Goal: Information Seeking & Learning: Learn about a topic

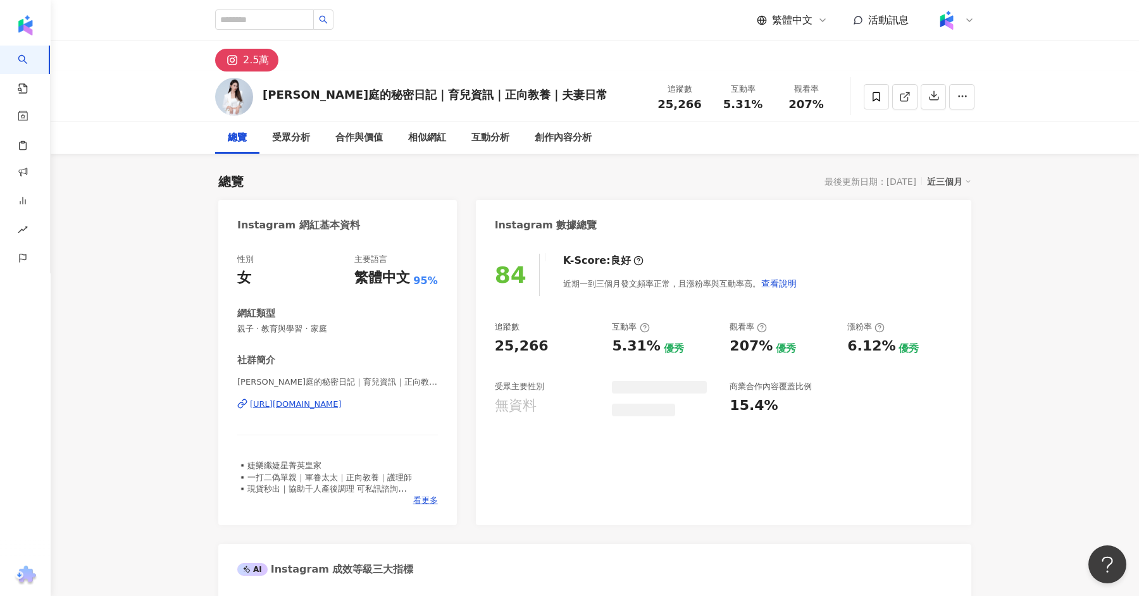
click at [342, 404] on div "https://www.instagram.com/jiamting/" at bounding box center [296, 403] width 92 height 11
click at [336, 405] on div "https://www.instagram.com/jiamting/" at bounding box center [296, 403] width 92 height 11
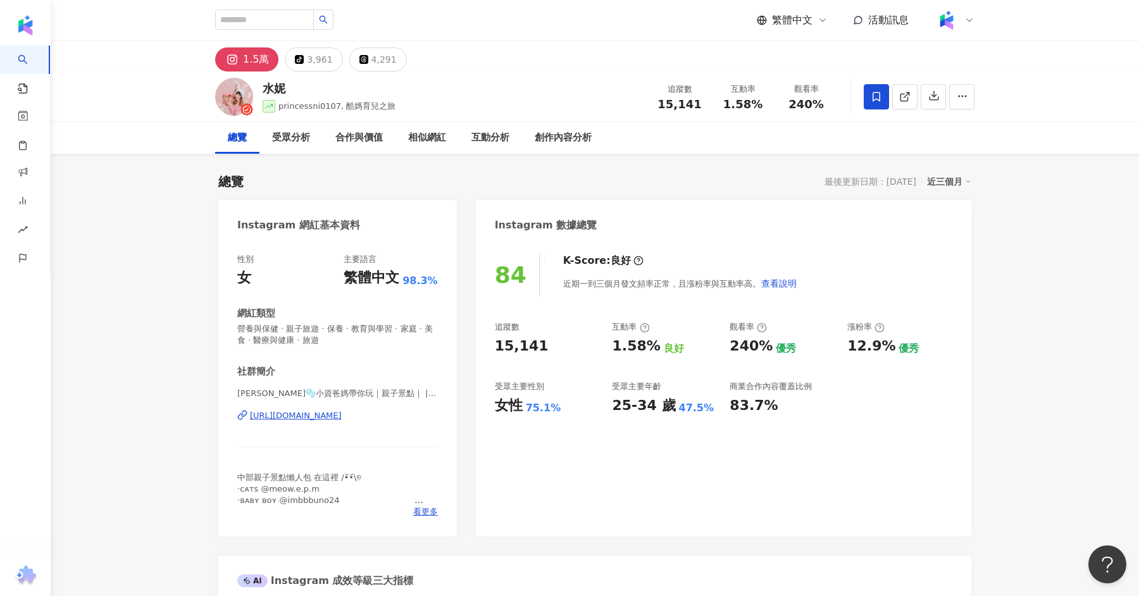
click at [318, 407] on div "水妮🫧小資爸媽帶你玩｜親子景點｜ | princessni0107 https://www.instagram.com/princessni0107/" at bounding box center [337, 425] width 201 height 74
click at [319, 413] on div "[URL][DOMAIN_NAME]" at bounding box center [296, 415] width 92 height 11
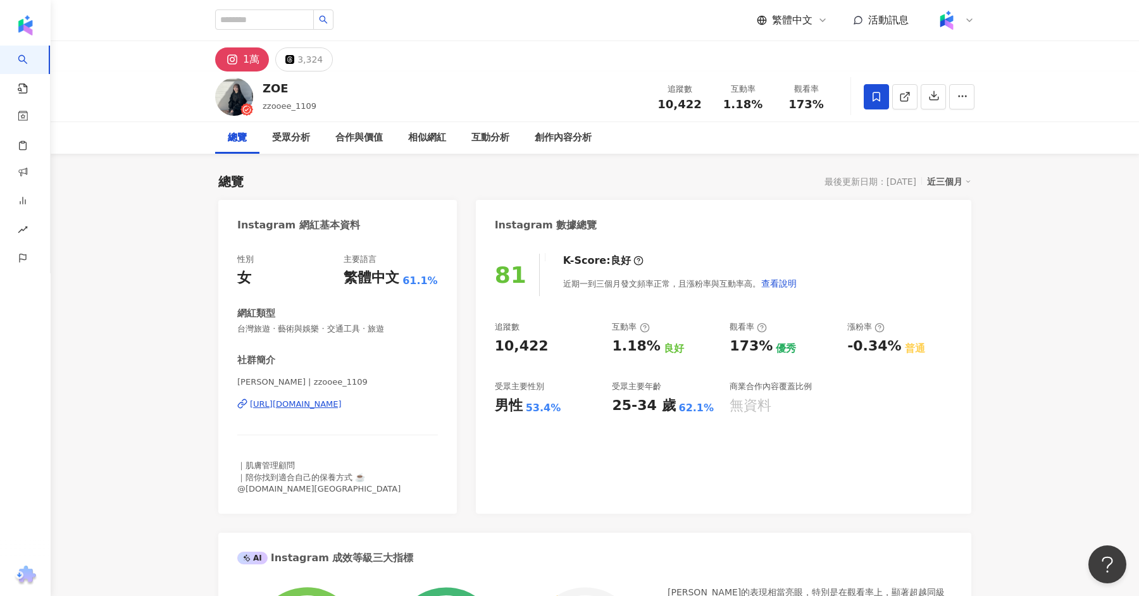
click at [342, 402] on div "https://www.instagram.com/zzooee_1109/" at bounding box center [296, 403] width 92 height 11
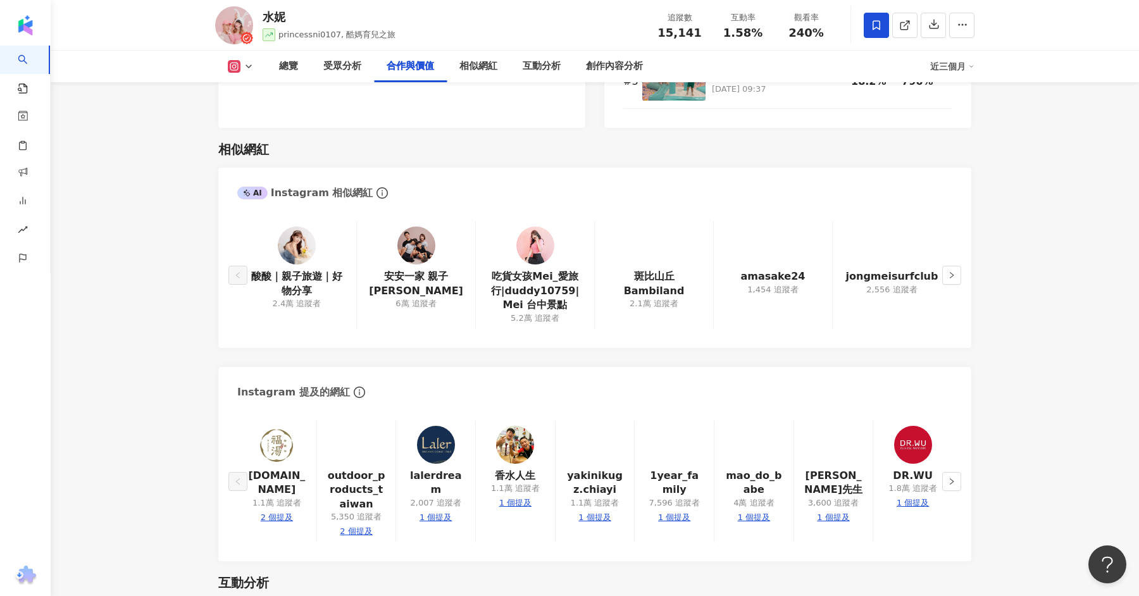
scroll to position [2061, 0]
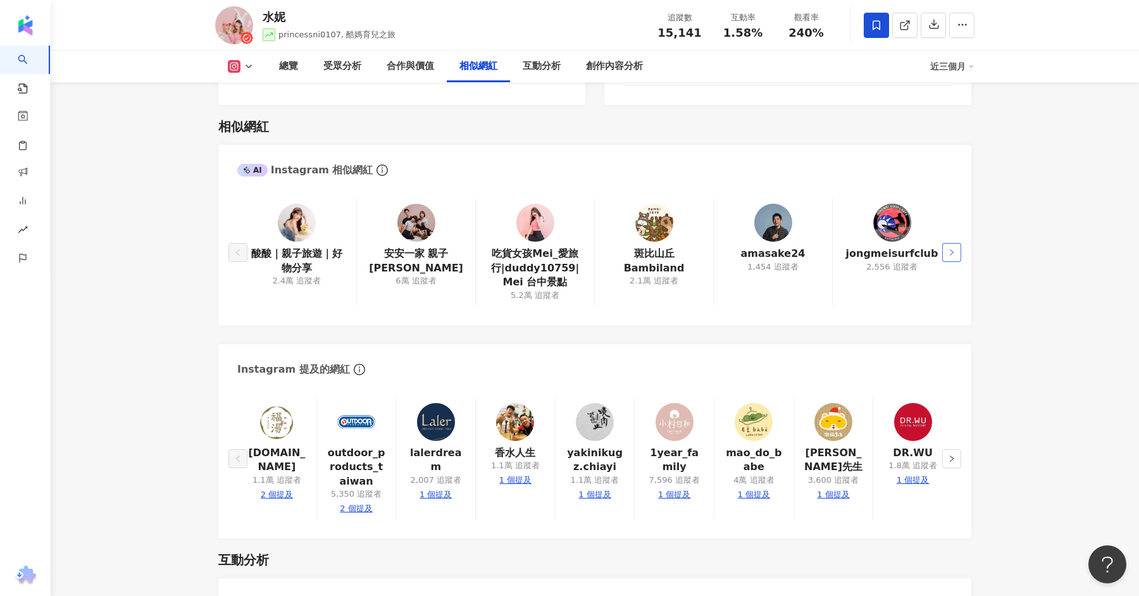
click at [958, 248] on button "button" at bounding box center [951, 252] width 19 height 19
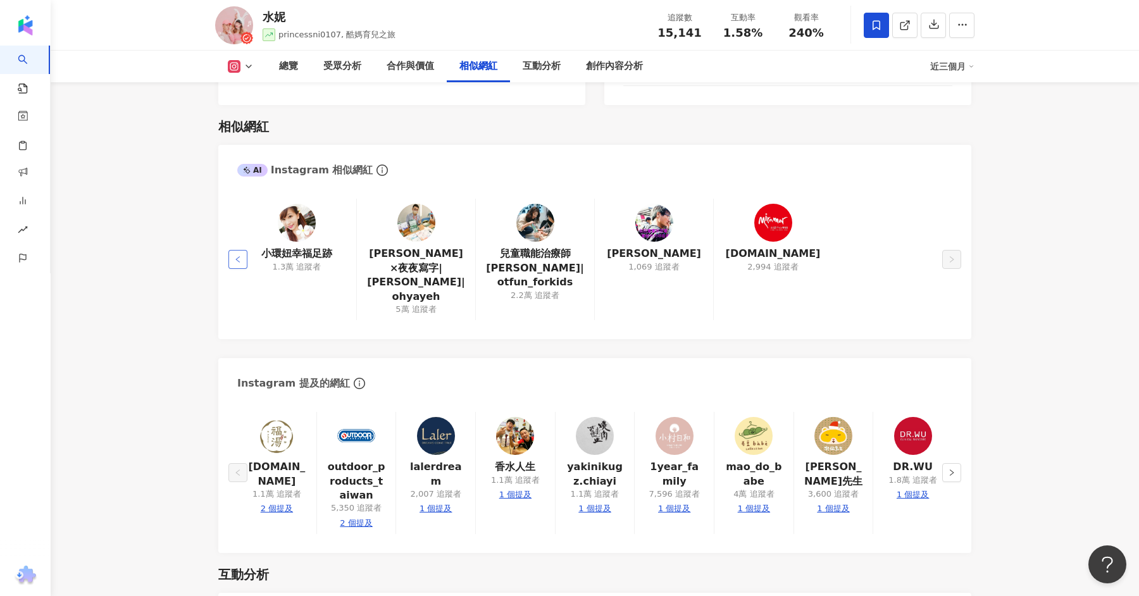
click at [230, 250] on button "button" at bounding box center [237, 259] width 19 height 19
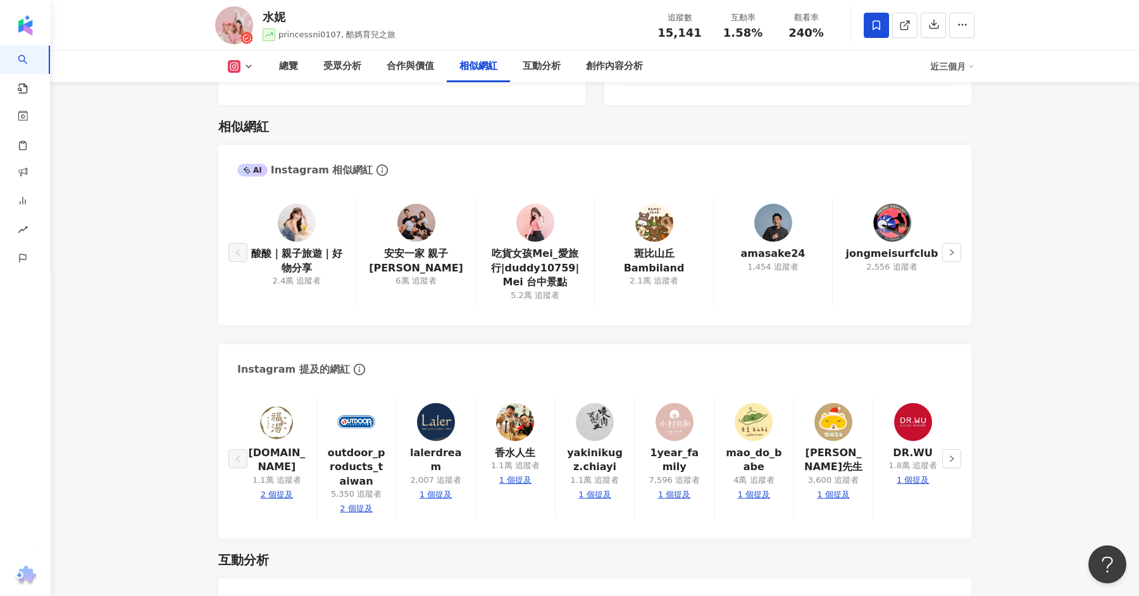
click at [648, 223] on img at bounding box center [654, 223] width 38 height 38
click at [945, 250] on button "button" at bounding box center [951, 252] width 19 height 19
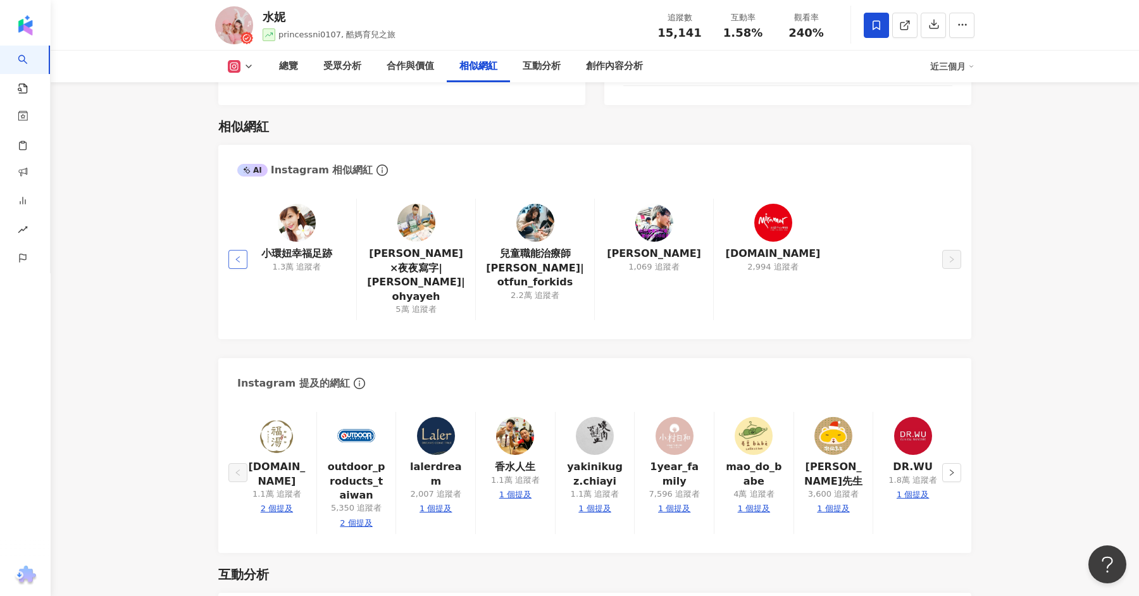
click at [246, 250] on button "button" at bounding box center [237, 259] width 19 height 19
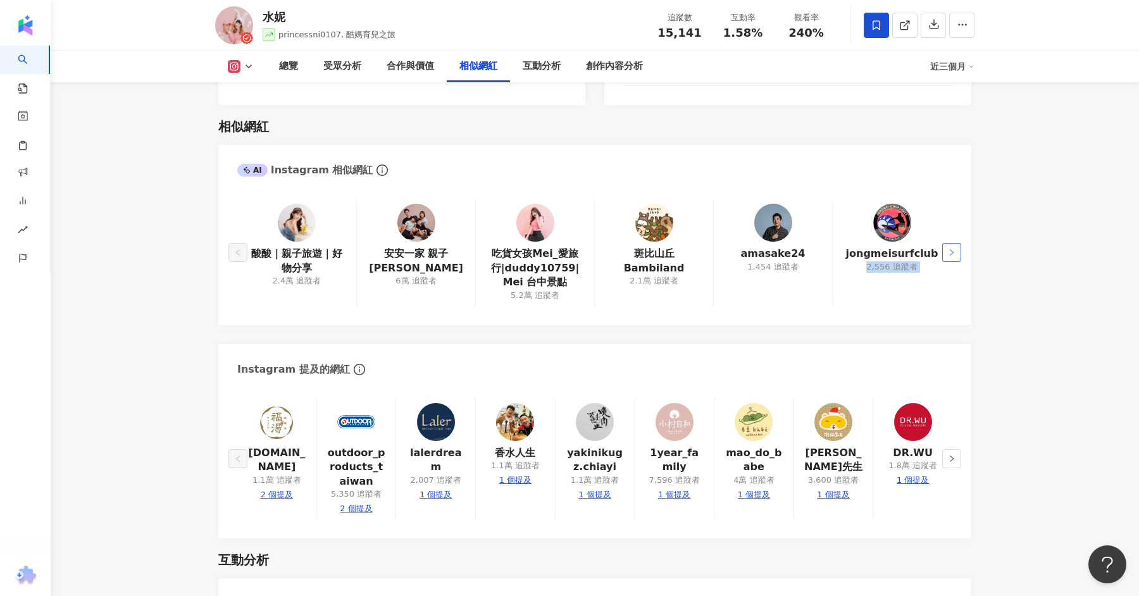
click at [960, 250] on div "酸酸｜親子旅遊｜好物分享 2.4萬 追蹤者 安安一家 親子遊 6萬 追蹤者 吃貨女孩Mei_愛旅行|duddy10759|Mei 台中景點 5.2萬 追蹤者 …" at bounding box center [594, 255] width 753 height 139
click at [956, 254] on button "button" at bounding box center [951, 252] width 19 height 19
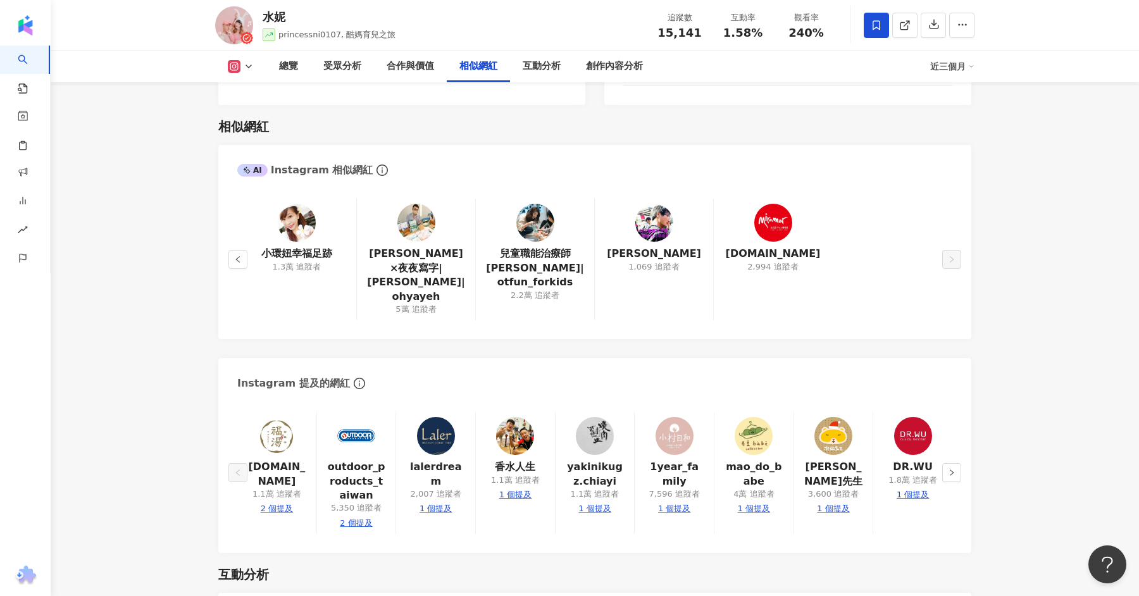
click at [483, 194] on div "小環妞幸福足跡 1.3萬 追蹤者 葉曄×夜夜寫字|葉曄|ohyayeh 5萬 追蹤者 兒童職能治療師 吳姿盈|otfun_forkids 2.2萬 追蹤者 曾…" at bounding box center [594, 262] width 753 height 153
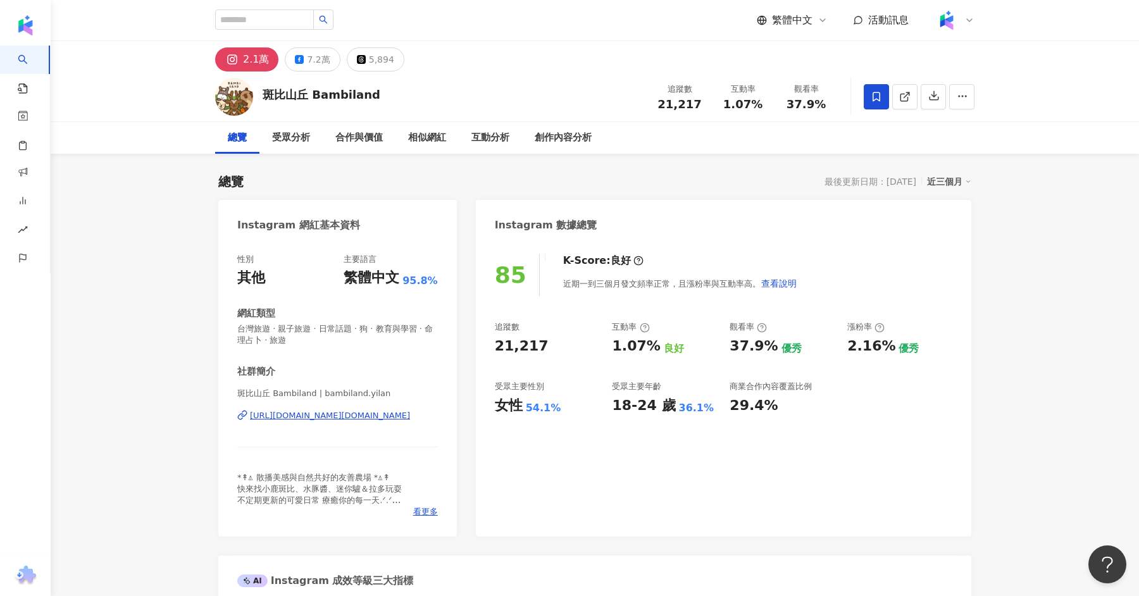
click at [335, 412] on div "https://www.instagram.com/bambiland.yilan/" at bounding box center [330, 415] width 160 height 11
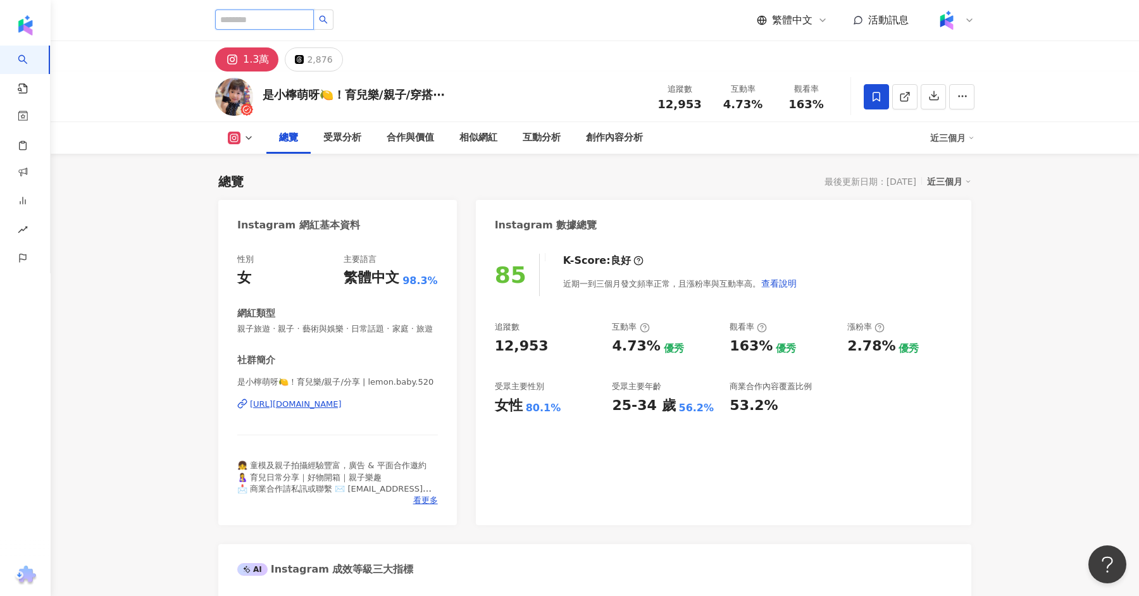
click at [280, 19] on input "search" at bounding box center [264, 19] width 99 height 20
paste input "**********"
type input "**********"
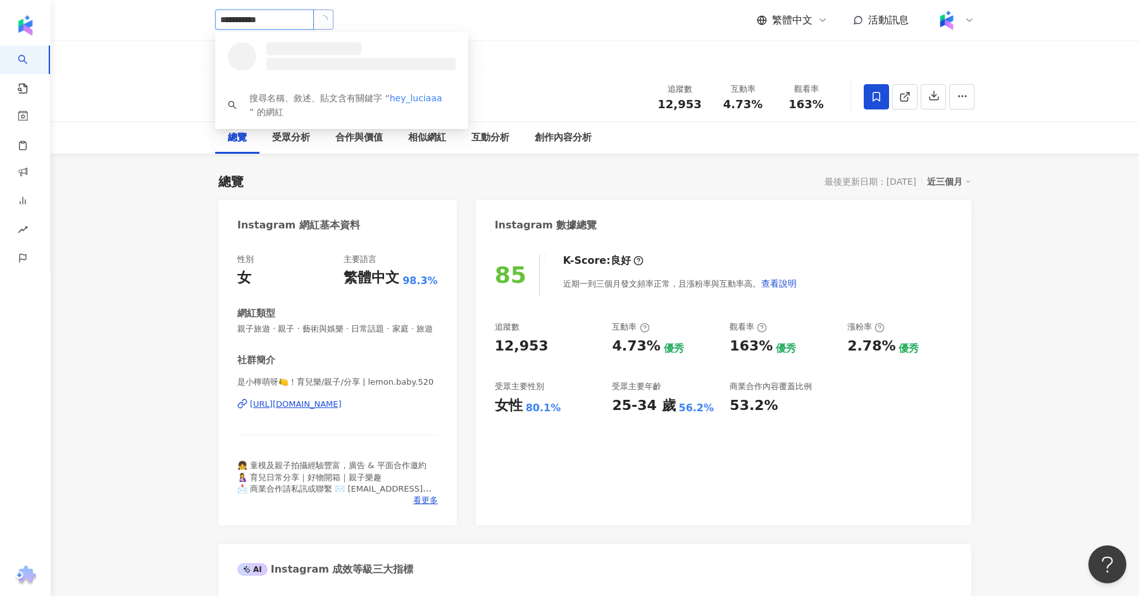
click at [321, 25] on button "button" at bounding box center [323, 19] width 20 height 20
click at [288, 75] on div "𝙇𝙪𝙘𝙞𝙖 林佑容 32,663 追蹤者 找相似" at bounding box center [341, 55] width 253 height 46
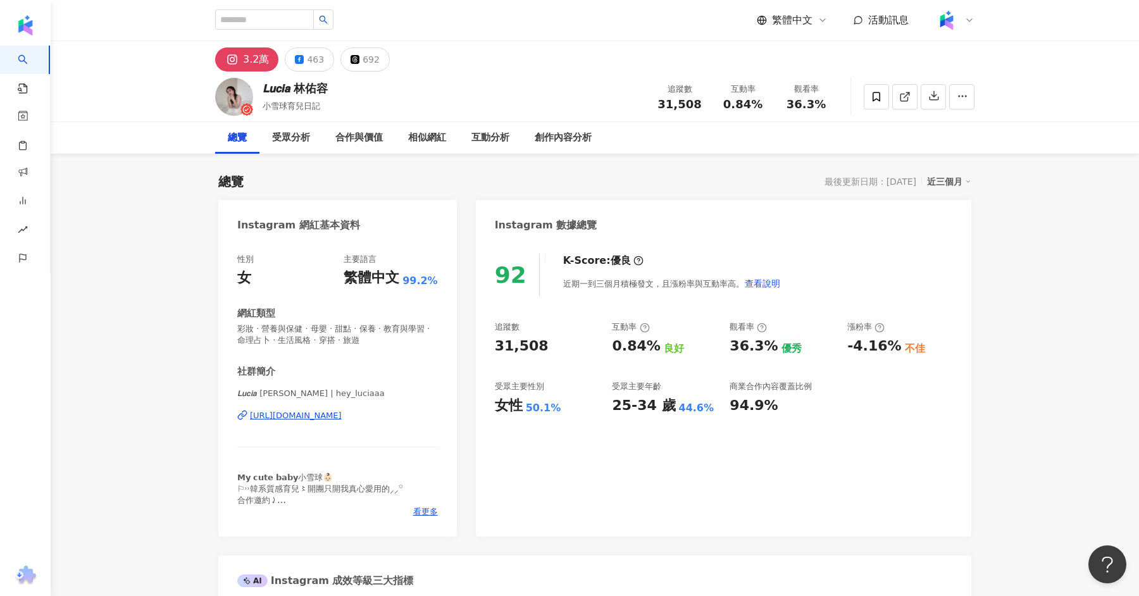
scroll to position [35, 0]
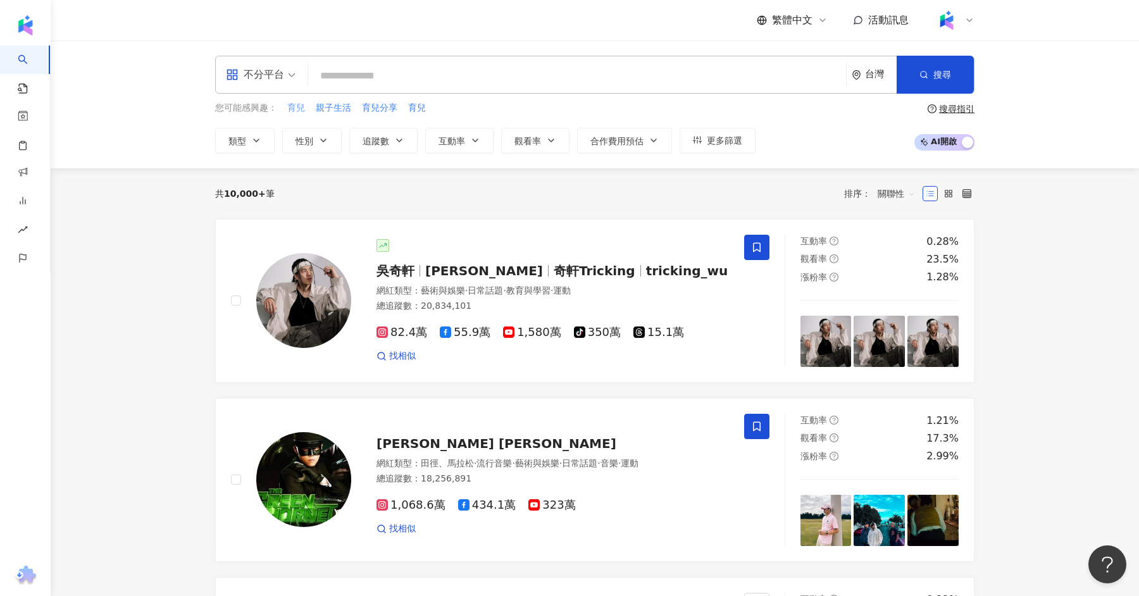
click at [291, 113] on span "育兒" at bounding box center [296, 108] width 18 height 13
type input "**"
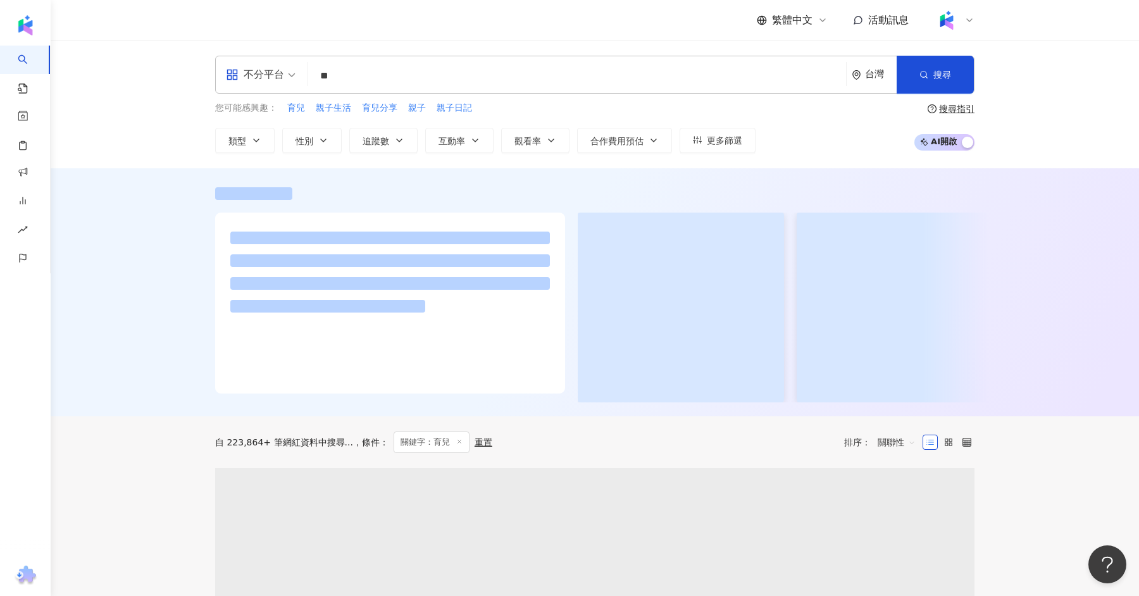
click at [266, 62] on input "search" at bounding box center [261, 66] width 70 height 20
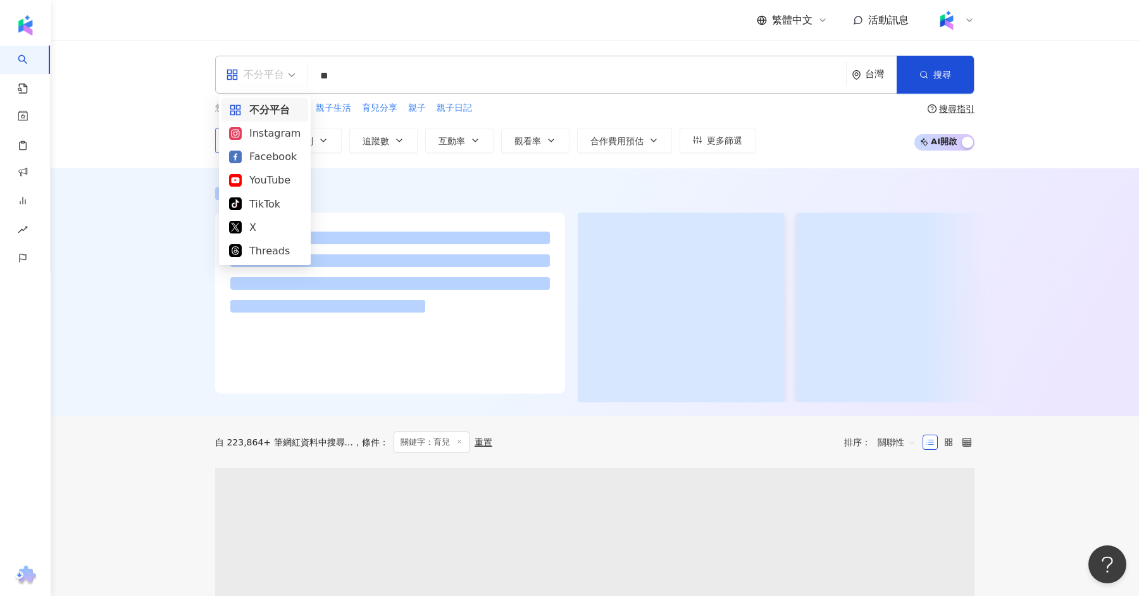
click at [270, 130] on div "Instagram" at bounding box center [264, 133] width 71 height 16
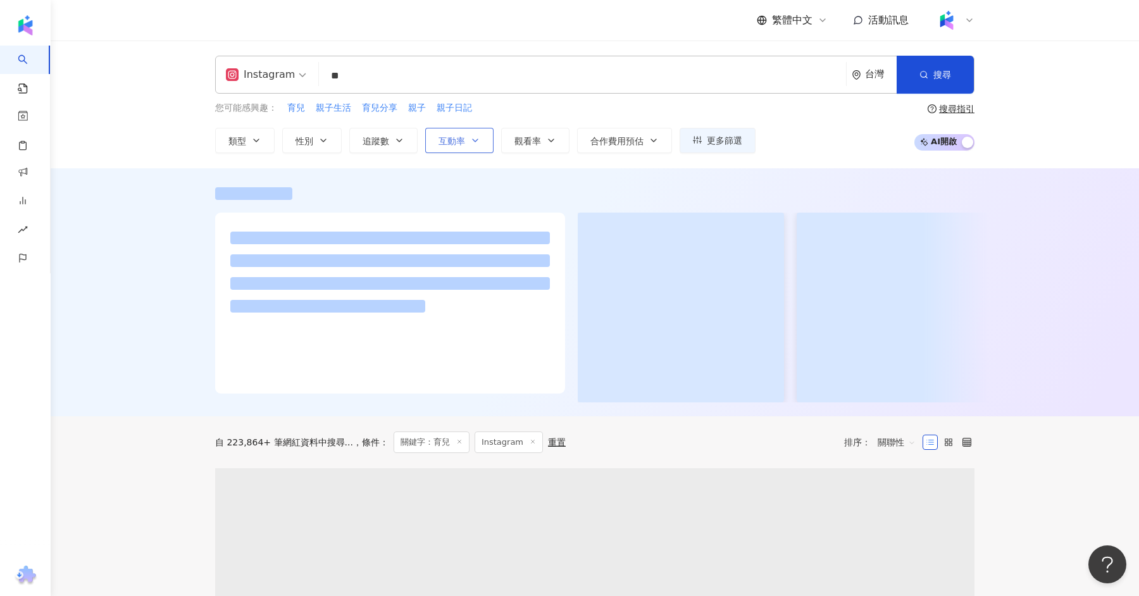
click at [440, 146] on button "互動率" at bounding box center [459, 140] width 68 height 25
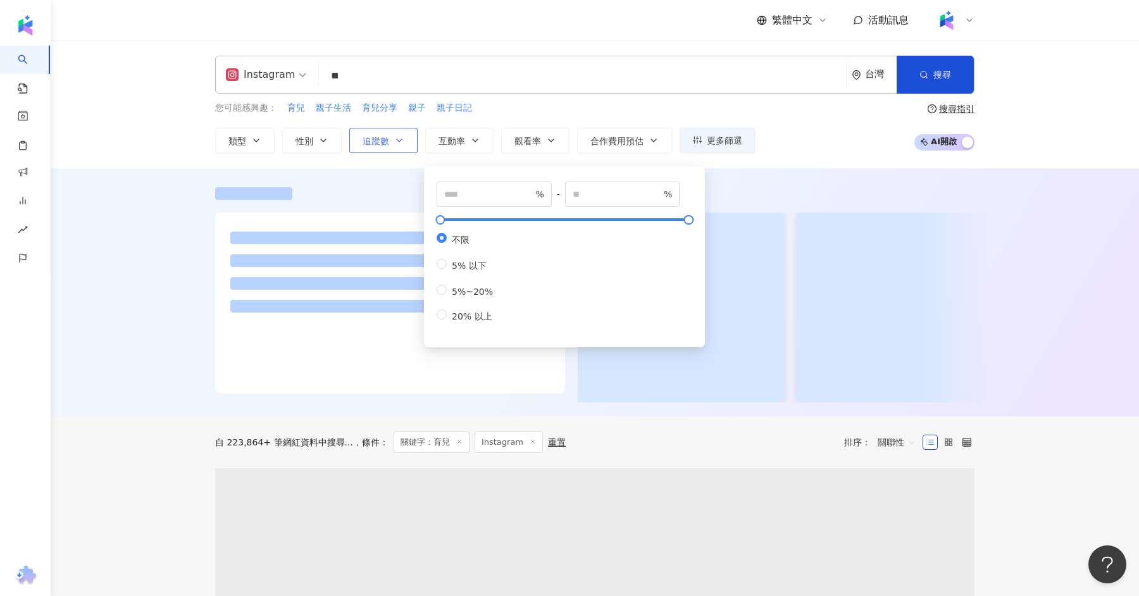
click at [381, 140] on span "追蹤數" at bounding box center [375, 141] width 27 height 10
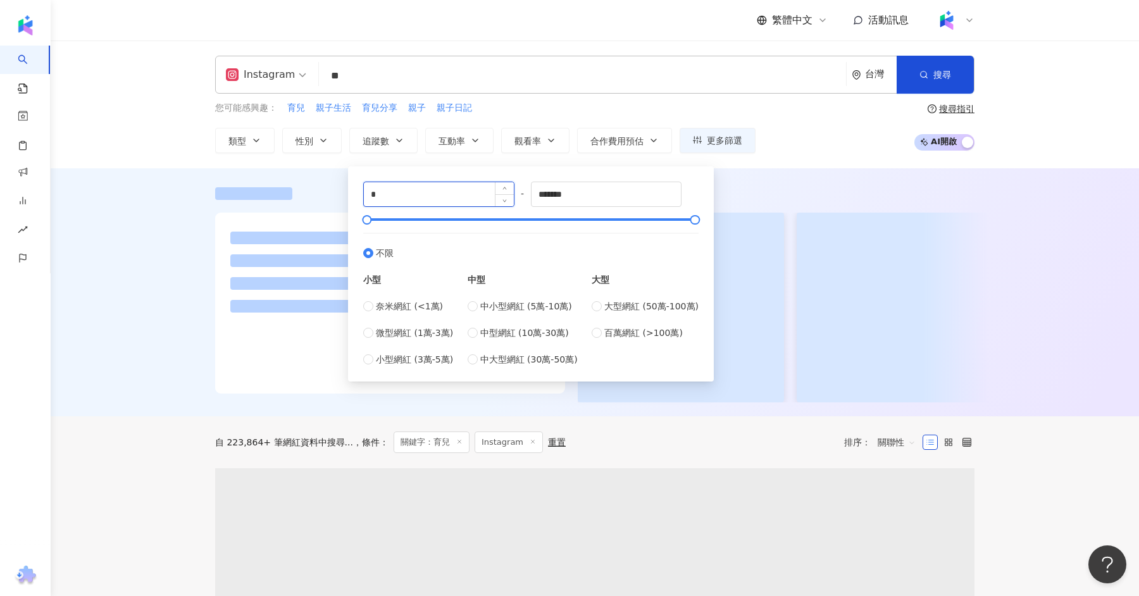
click at [421, 195] on input "*" at bounding box center [439, 194] width 150 height 24
type input "*"
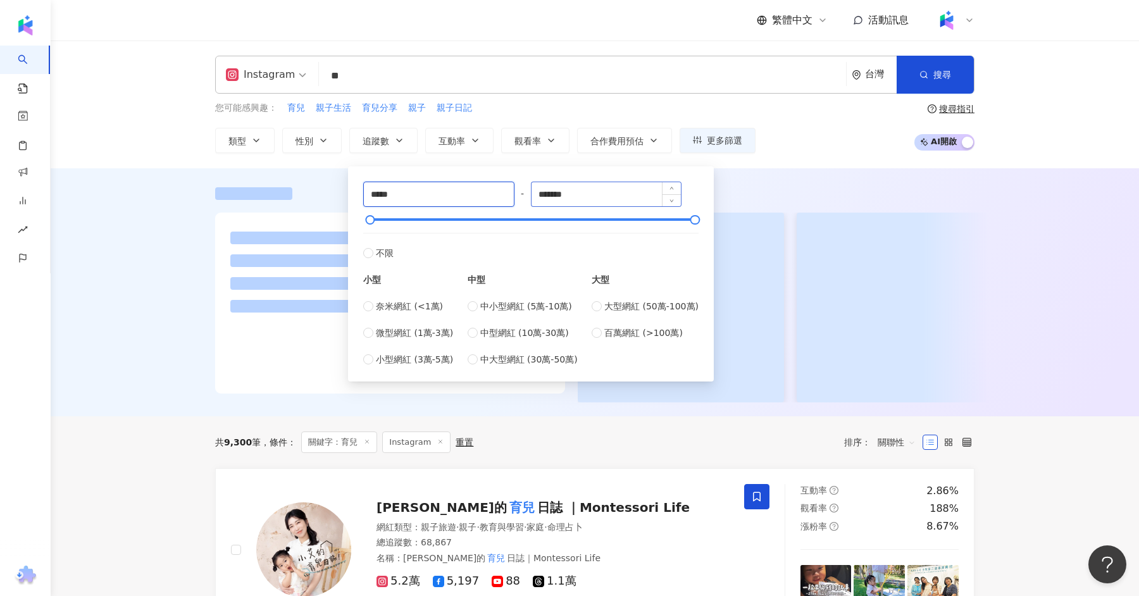
type input "*****"
click at [574, 194] on input "*******" at bounding box center [606, 194] width 150 height 24
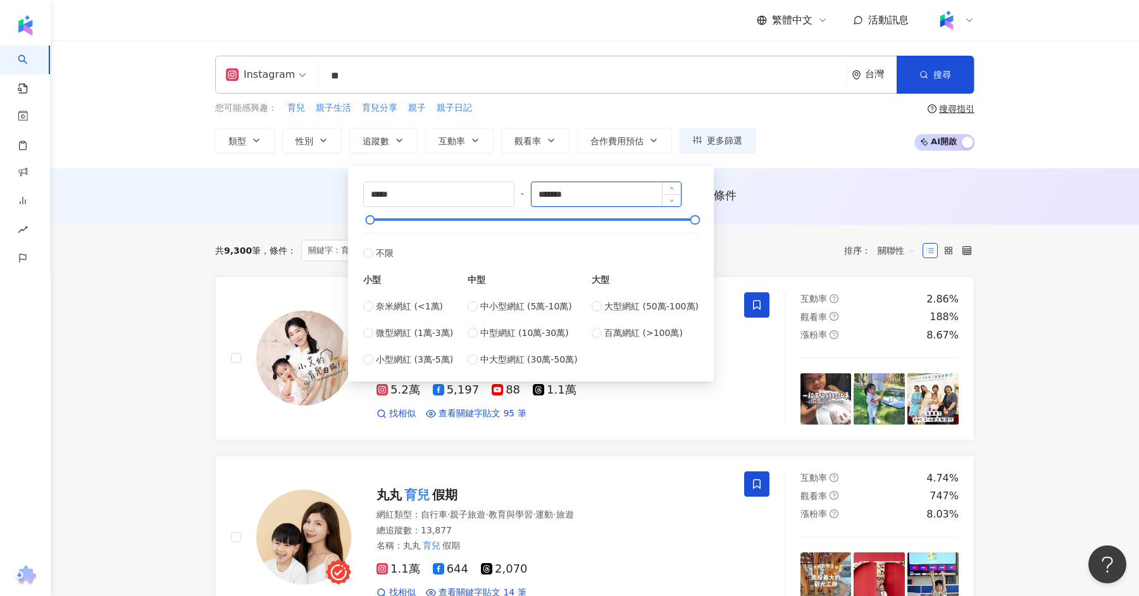
click at [574, 194] on input "*******" at bounding box center [606, 194] width 150 height 24
type input "*****"
click at [257, 191] on div "AI 推薦 ： 無結果，請嘗試搜尋其他語言關鍵字或條件" at bounding box center [594, 195] width 759 height 16
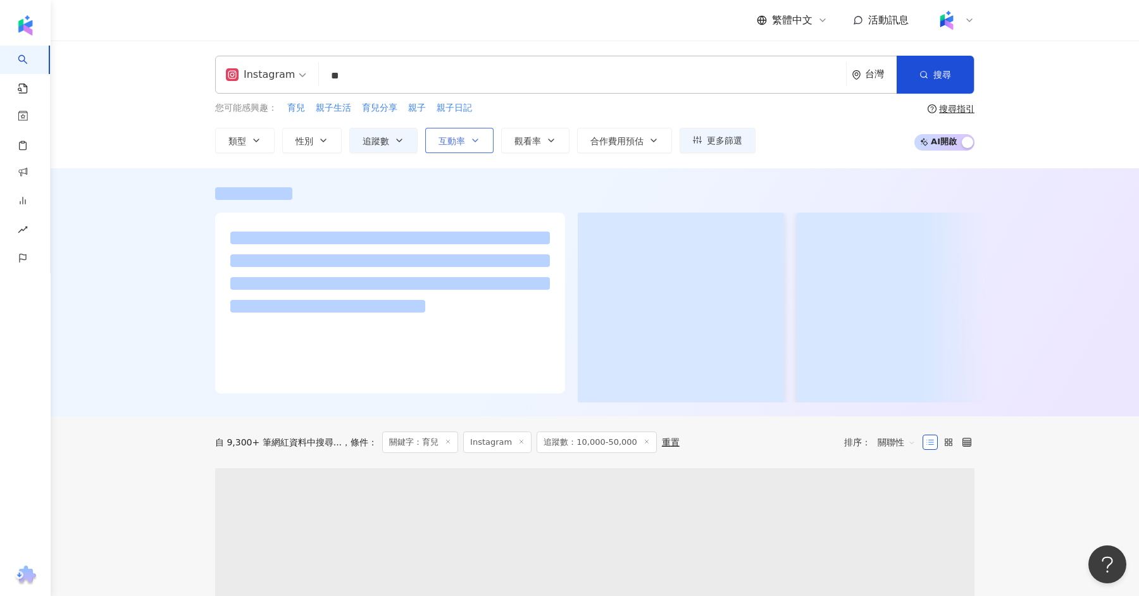
click at [462, 141] on span "互動率" at bounding box center [451, 141] width 27 height 10
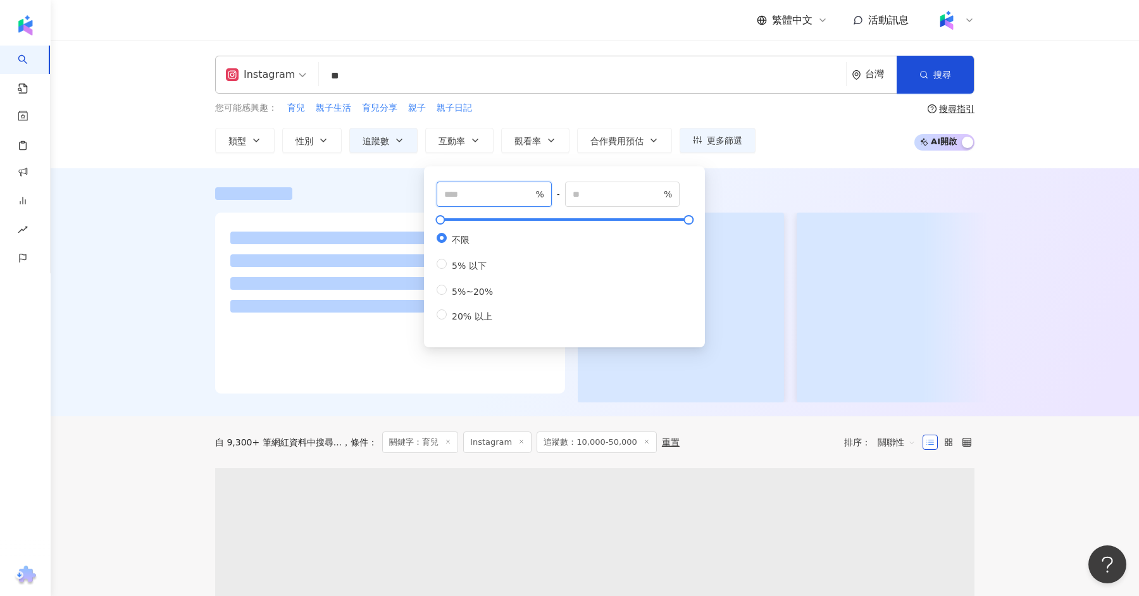
click at [490, 199] on input "number" at bounding box center [488, 194] width 89 height 14
type input "*"
click at [342, 202] on div at bounding box center [595, 294] width 810 height 215
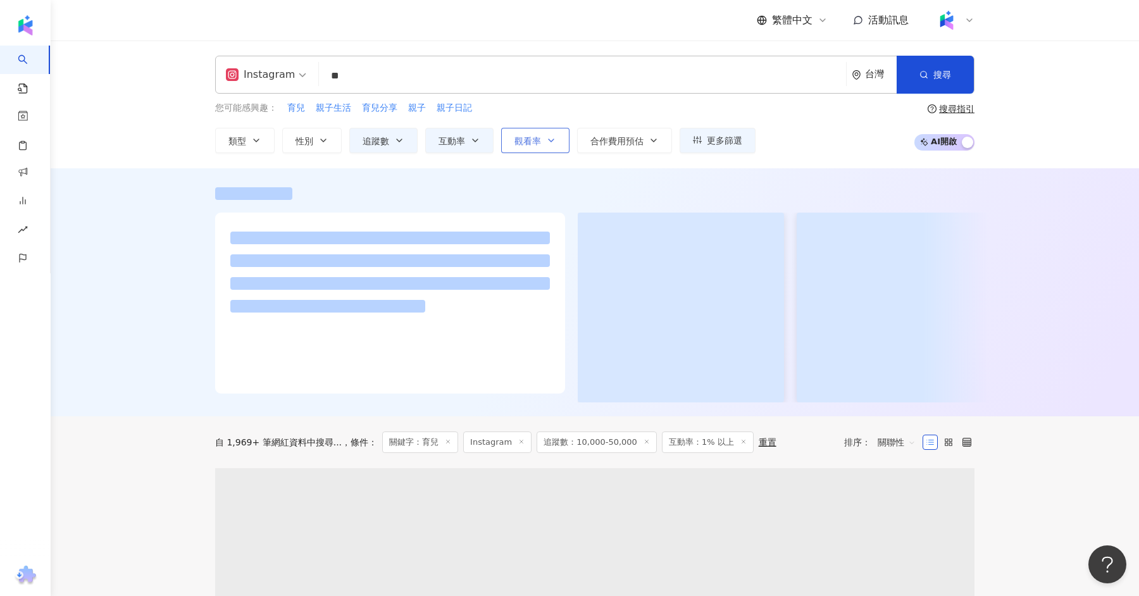
click at [534, 148] on button "觀看率" at bounding box center [535, 140] width 68 height 25
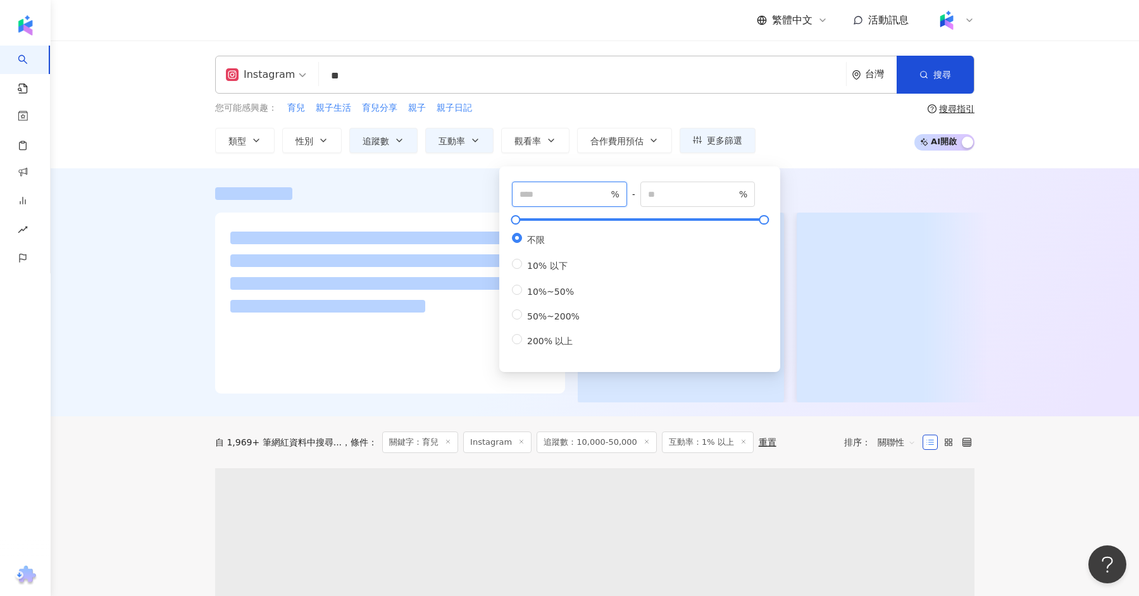
click at [546, 188] on input "number" at bounding box center [563, 194] width 89 height 14
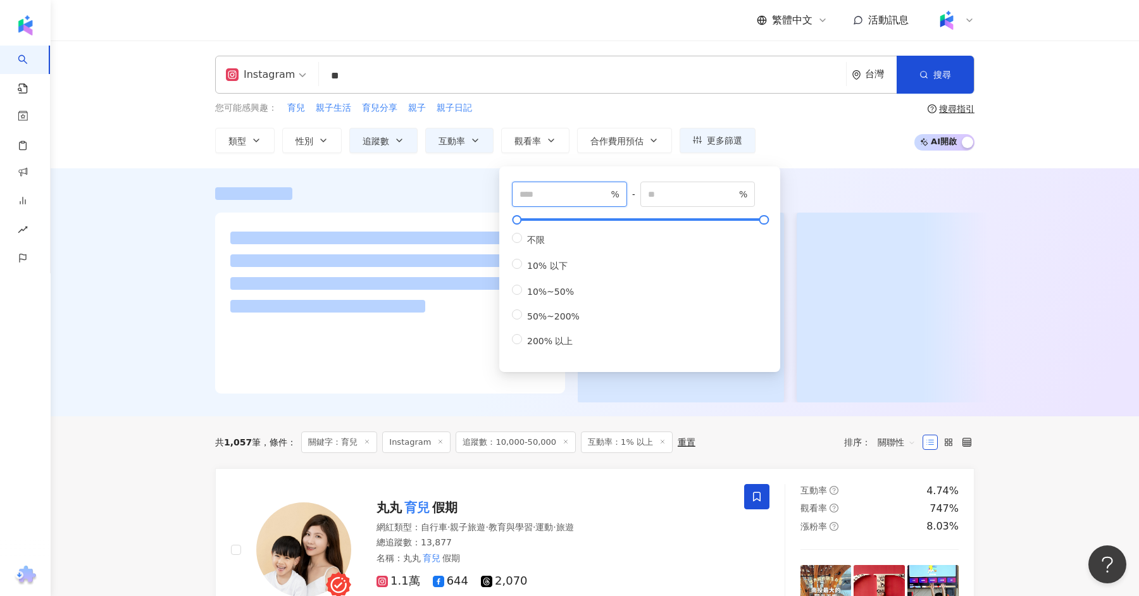
type input "**"
click at [879, 147] on div "您可能感興趣： 育兒 親子生活 育兒分享 親子 親子日記 類型 性別 追蹤數 互動率 觀看率 合作費用預估 更多篩選 * % - % 不限 5% 以下 5%~…" at bounding box center [594, 127] width 759 height 52
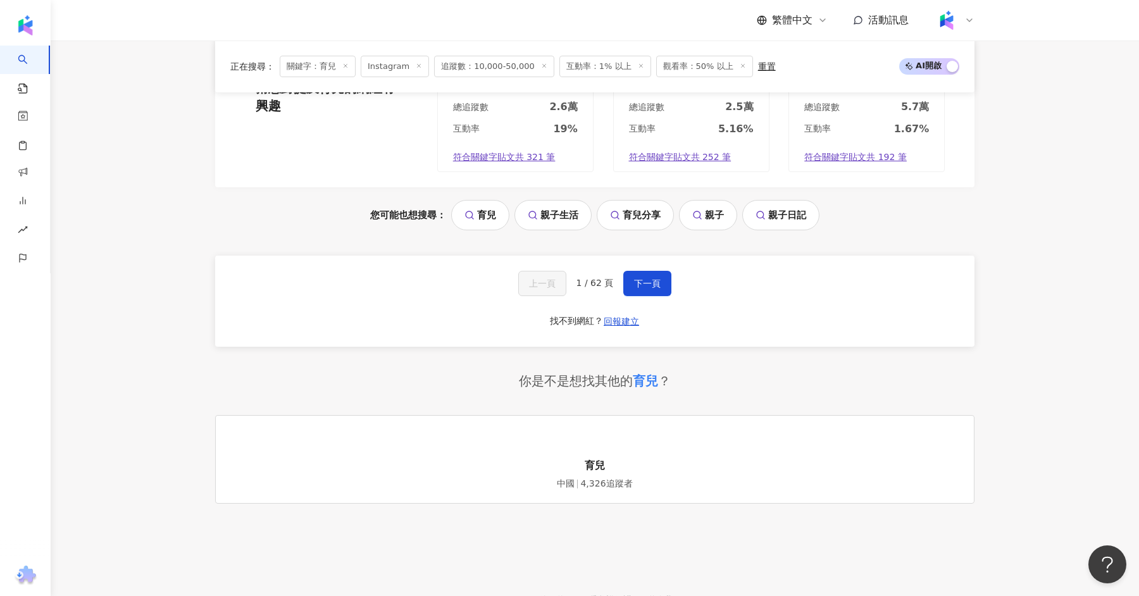
scroll to position [2689, 0]
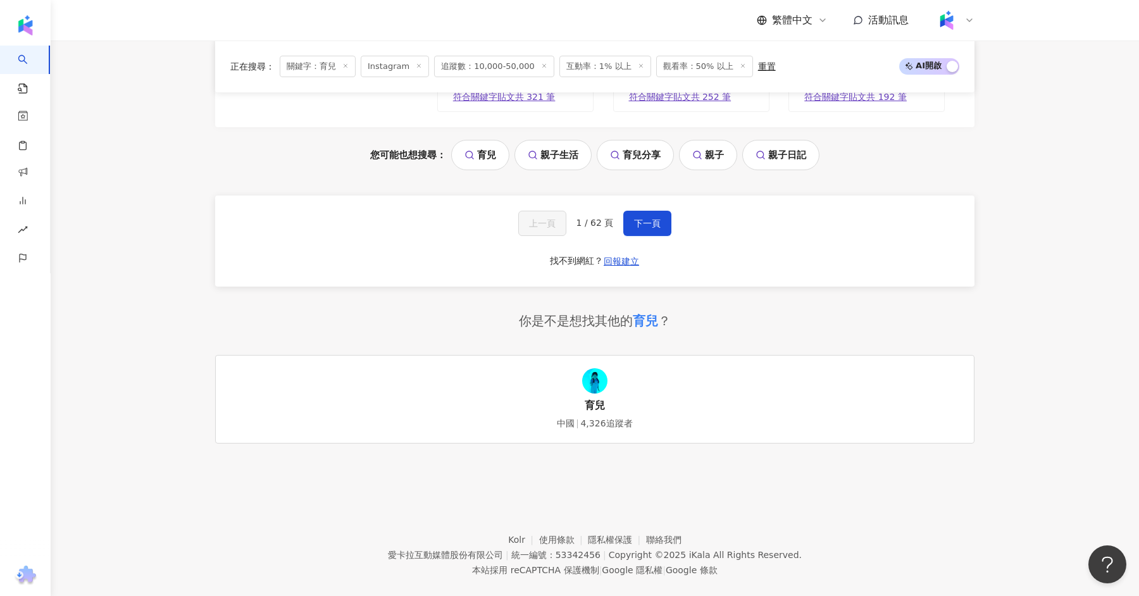
click at [653, 195] on div "上一頁 1 / 62 頁 下一頁 找不到網紅？ 回報建立" at bounding box center [594, 240] width 759 height 91
click at [651, 218] on span "下一頁" at bounding box center [647, 223] width 27 height 10
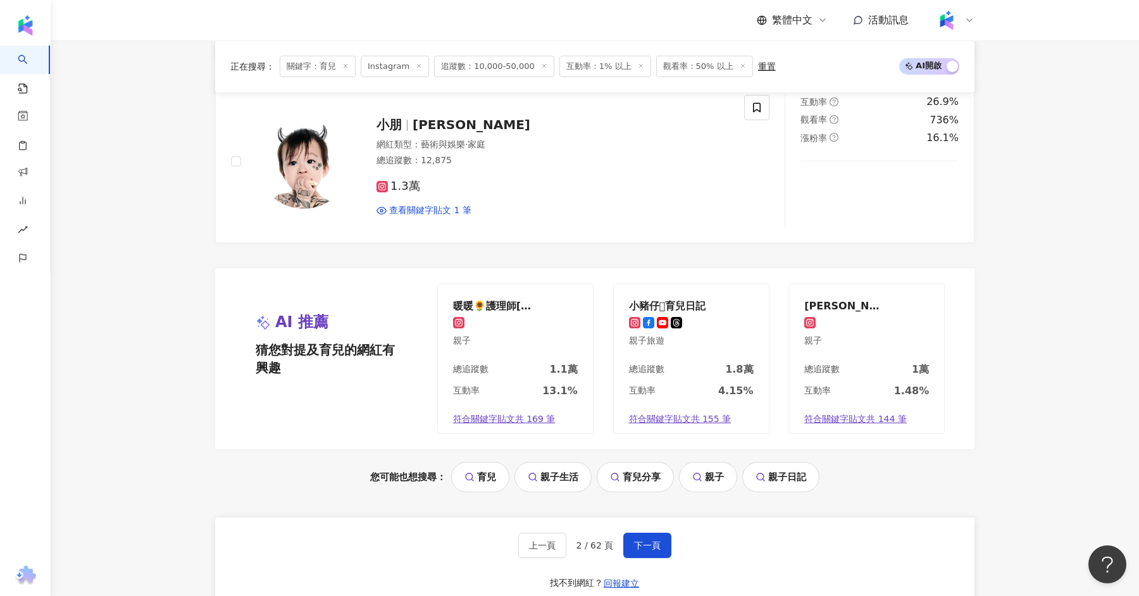
scroll to position [2430, 0]
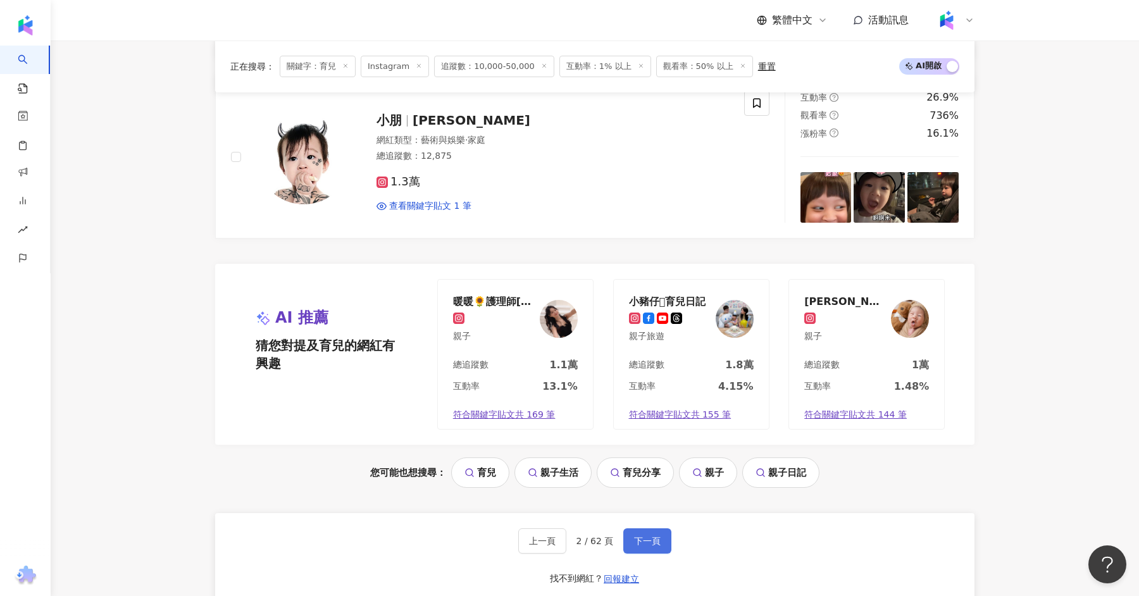
click at [649, 536] on span "下一頁" at bounding box center [647, 541] width 27 height 10
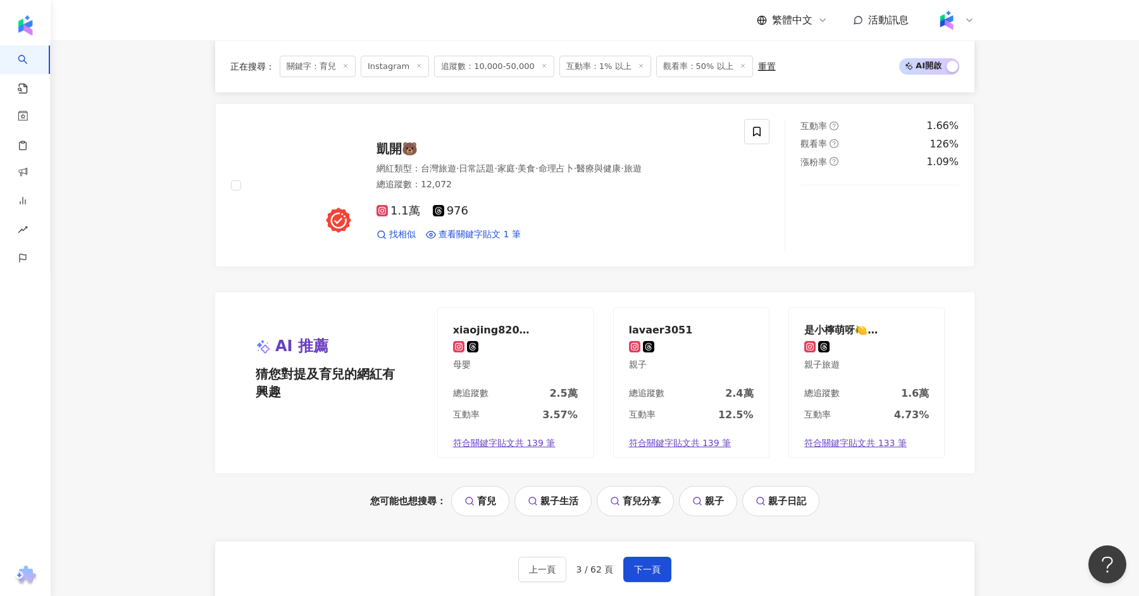
scroll to position [2462, 0]
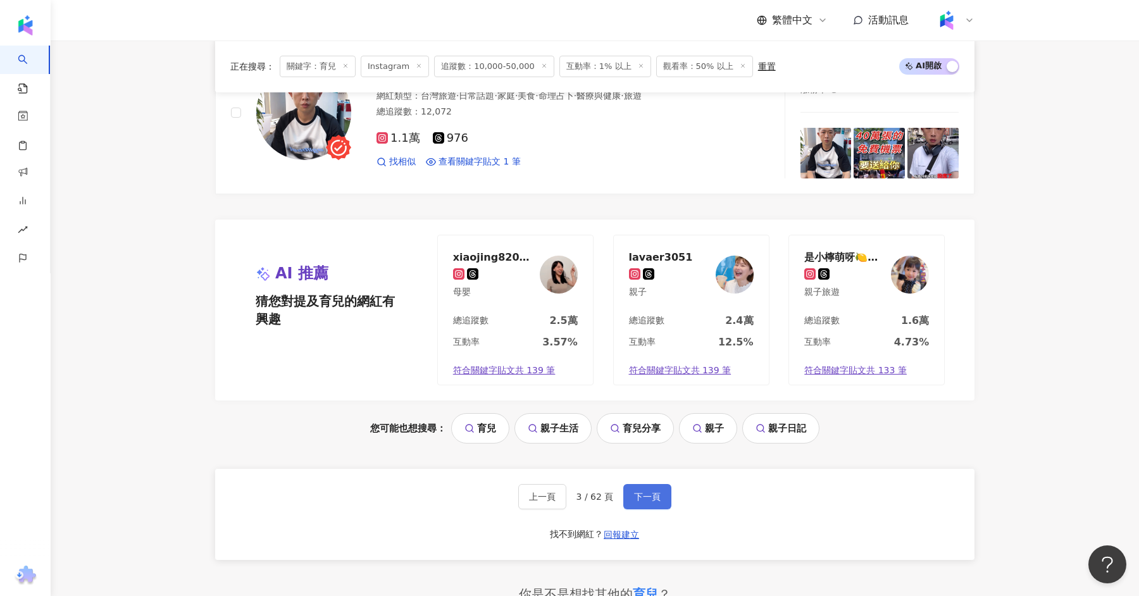
click at [655, 497] on button "下一頁" at bounding box center [647, 496] width 48 height 25
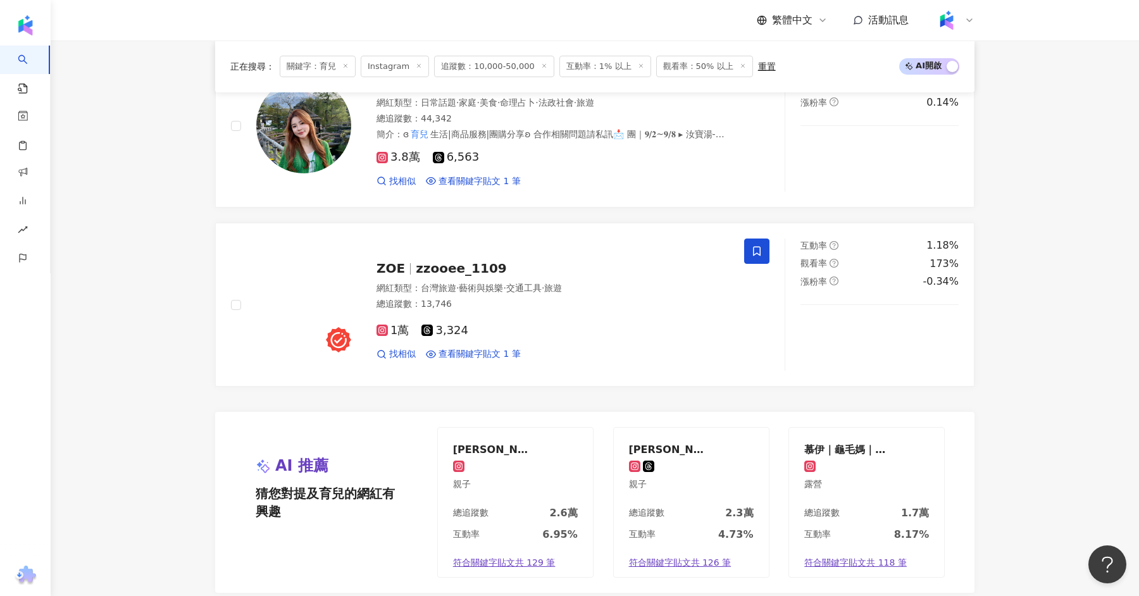
scroll to position [2187, 0]
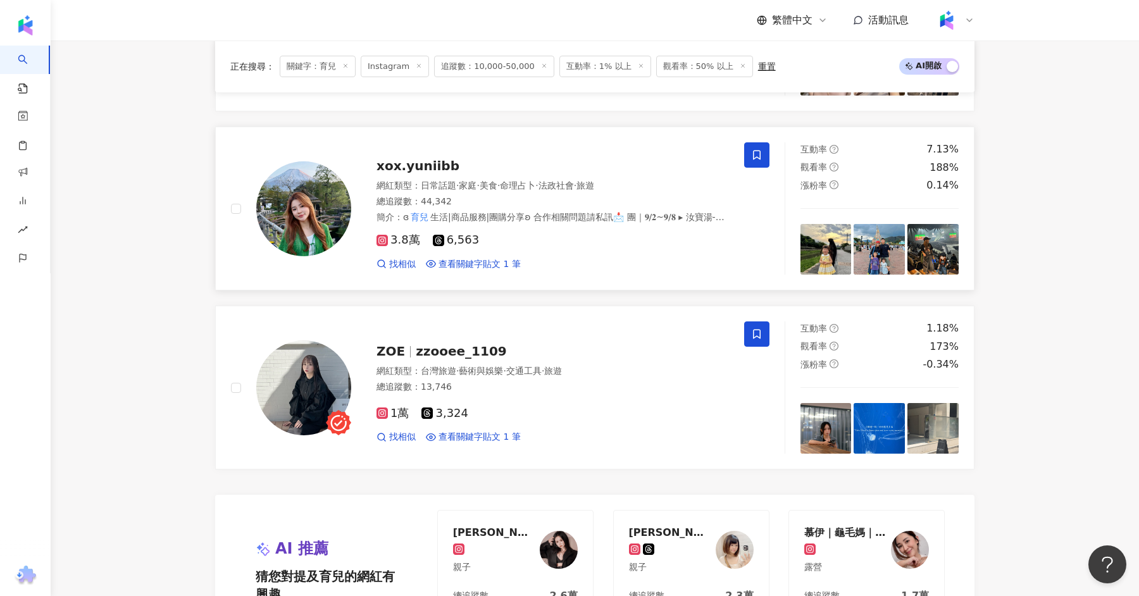
click at [437, 158] on span "xox.yuniibb" at bounding box center [417, 165] width 83 height 15
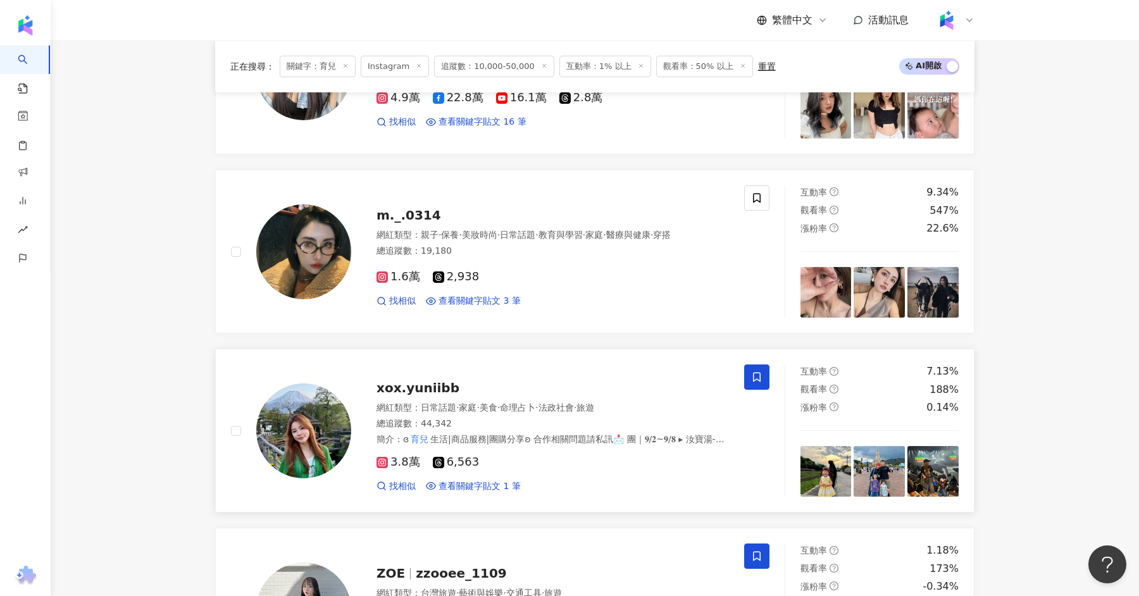
scroll to position [1715, 0]
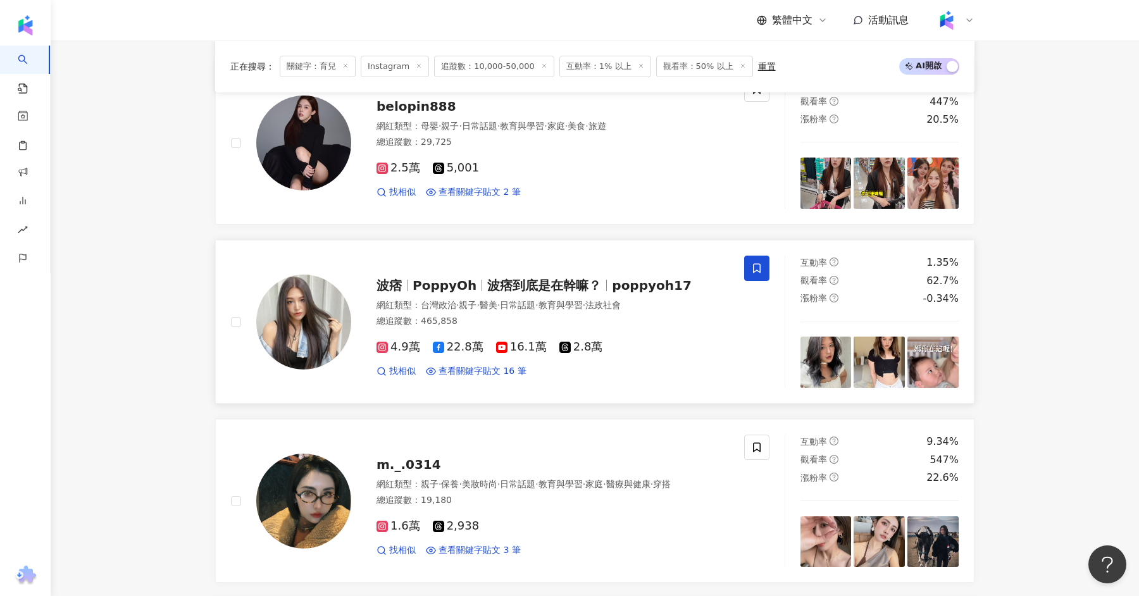
click at [462, 278] on span "PoppyOh" at bounding box center [444, 285] width 64 height 15
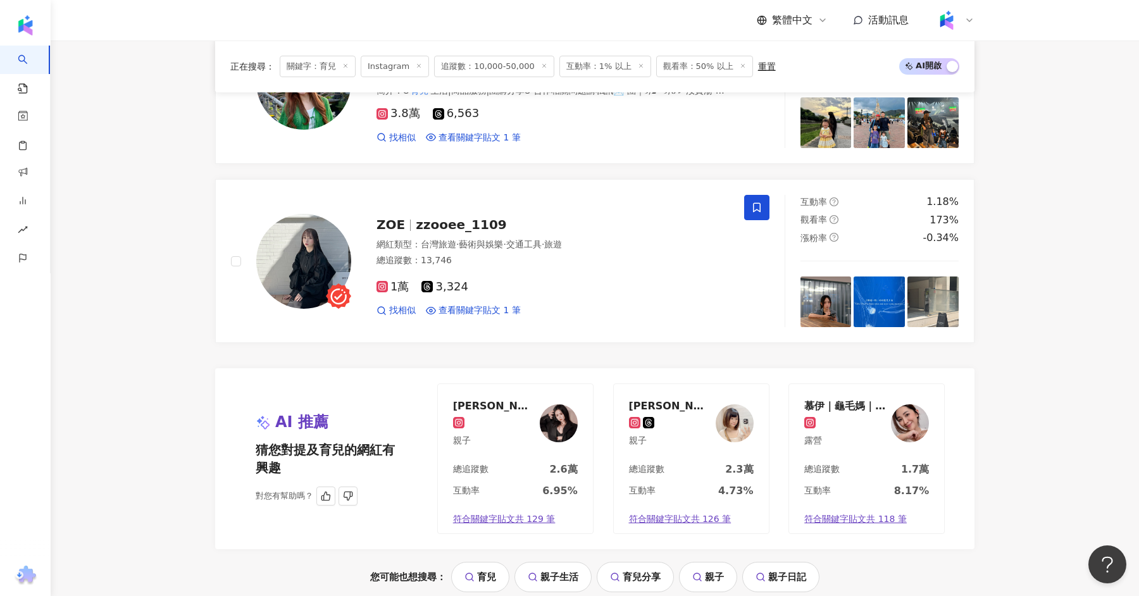
scroll to position [2744, 0]
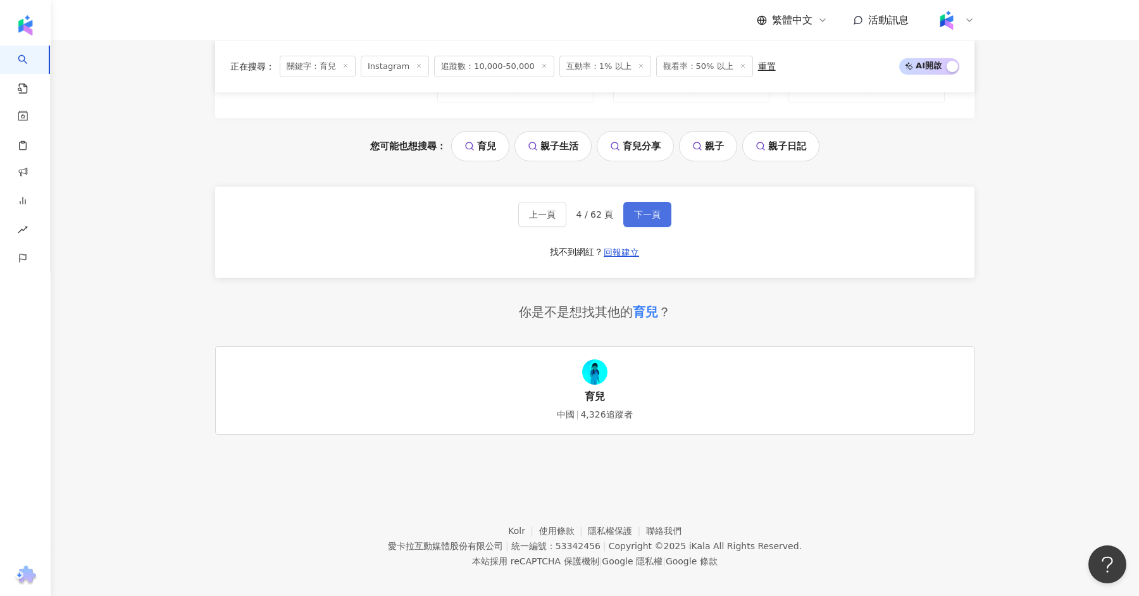
click at [654, 211] on button "下一頁" at bounding box center [647, 214] width 48 height 25
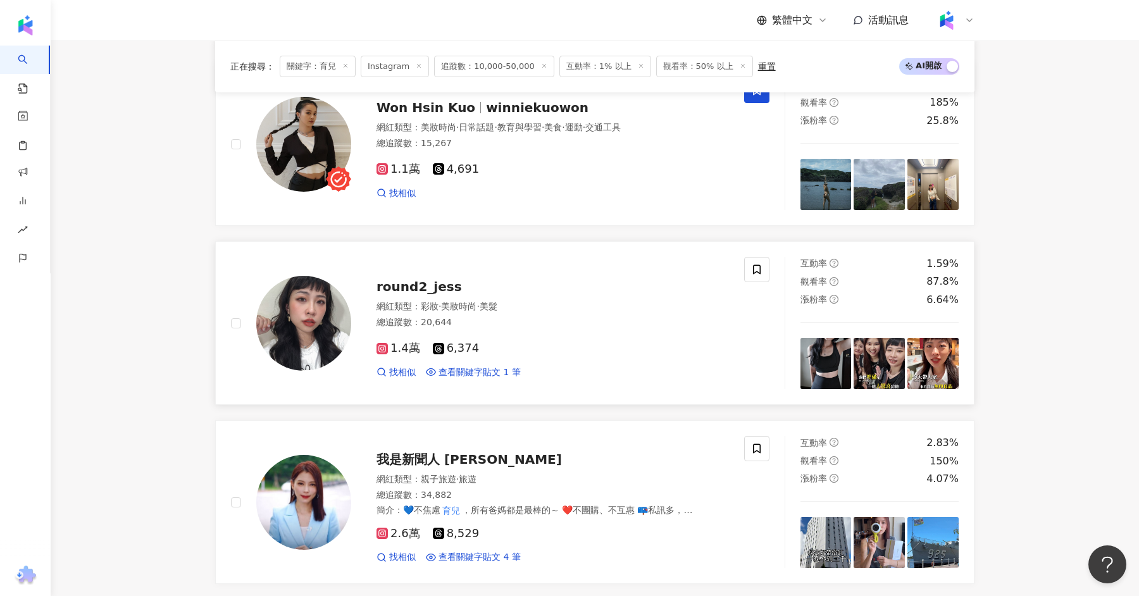
scroll to position [2544, 0]
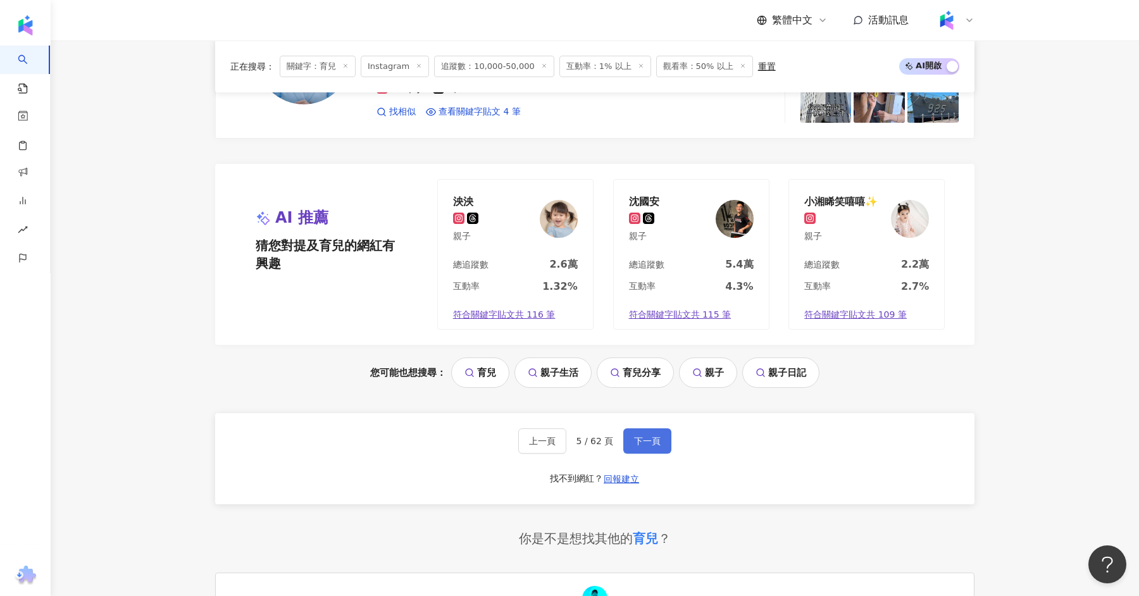
click at [655, 428] on button "下一頁" at bounding box center [647, 440] width 48 height 25
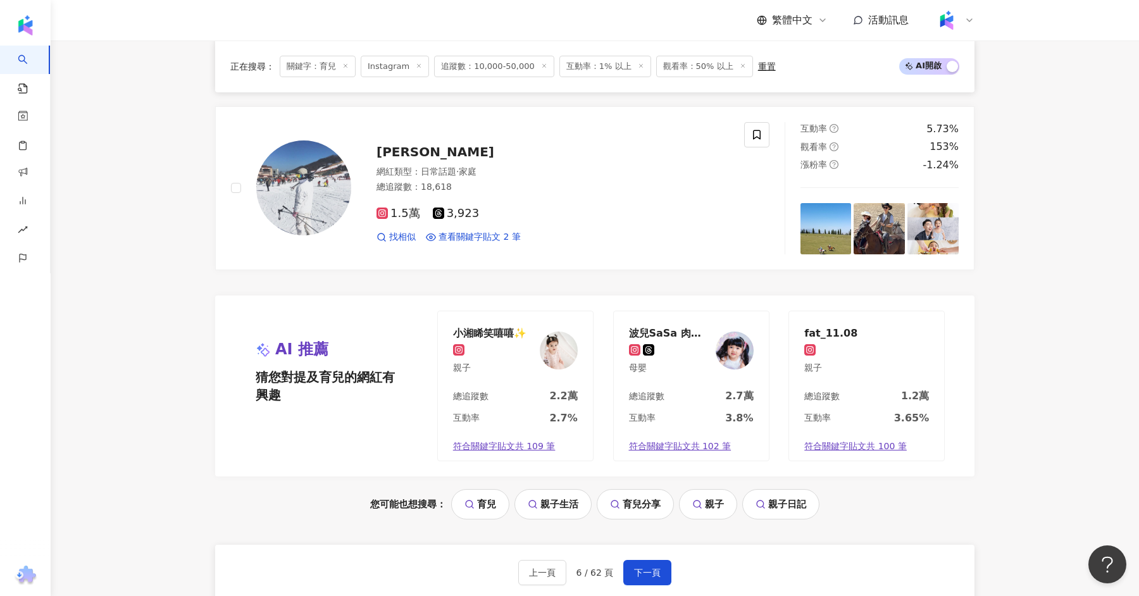
scroll to position [2409, 0]
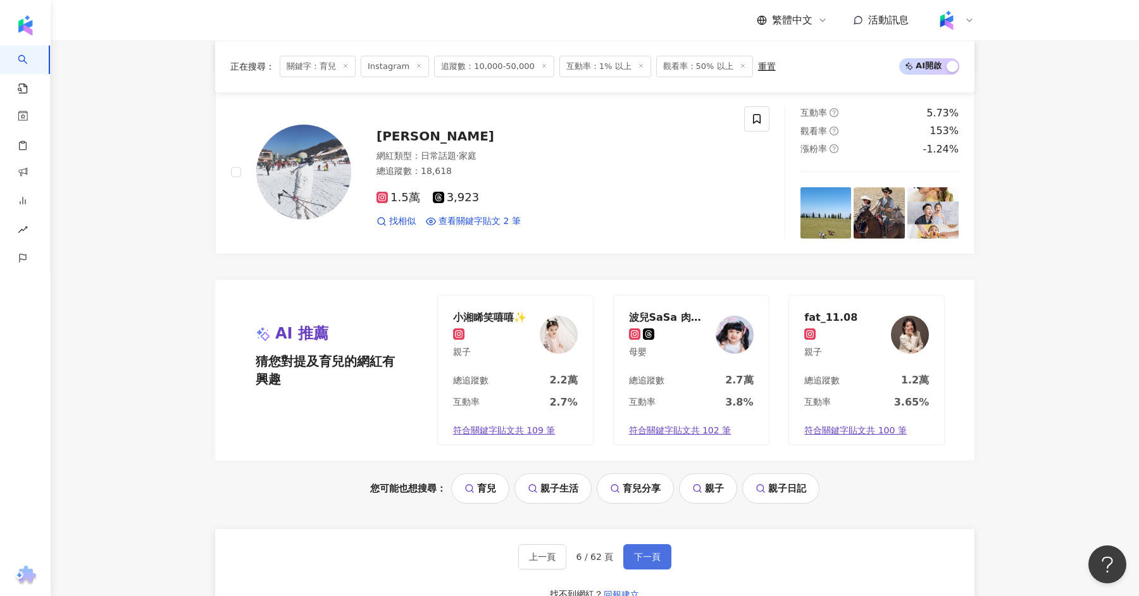
click at [634, 544] on button "下一頁" at bounding box center [647, 556] width 48 height 25
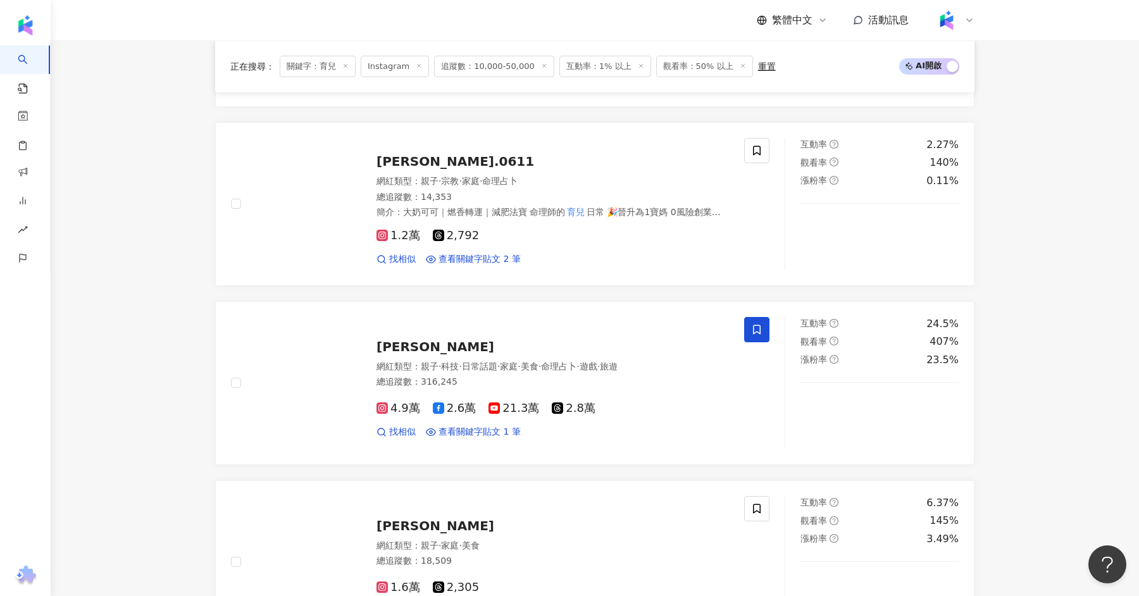
scroll to position [1163, 0]
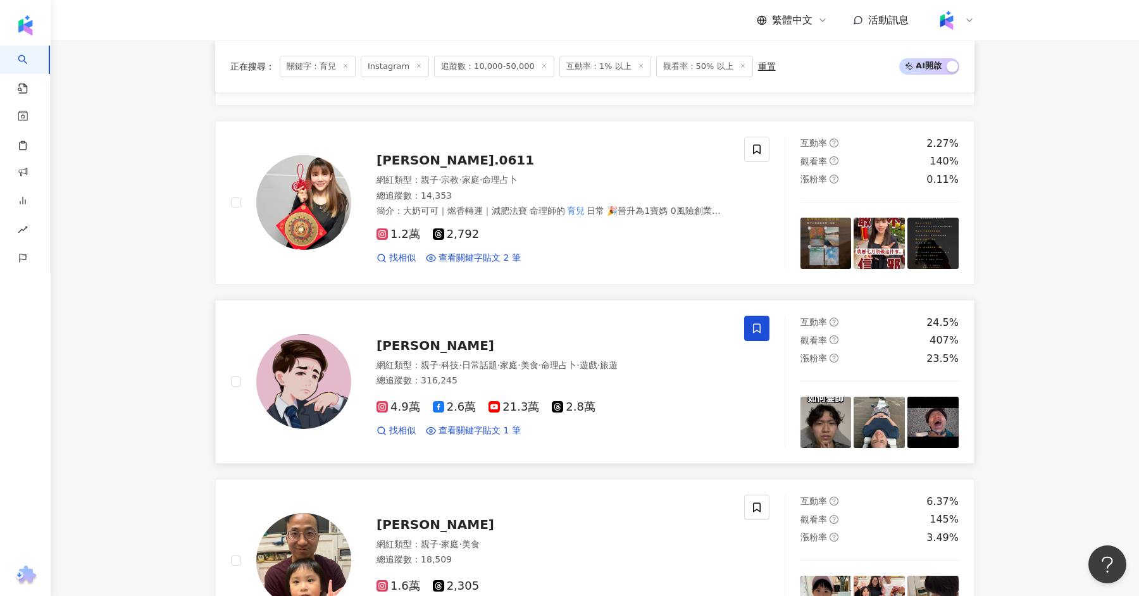
click at [402, 338] on span "多米多羅Domidolo" at bounding box center [435, 345] width 118 height 15
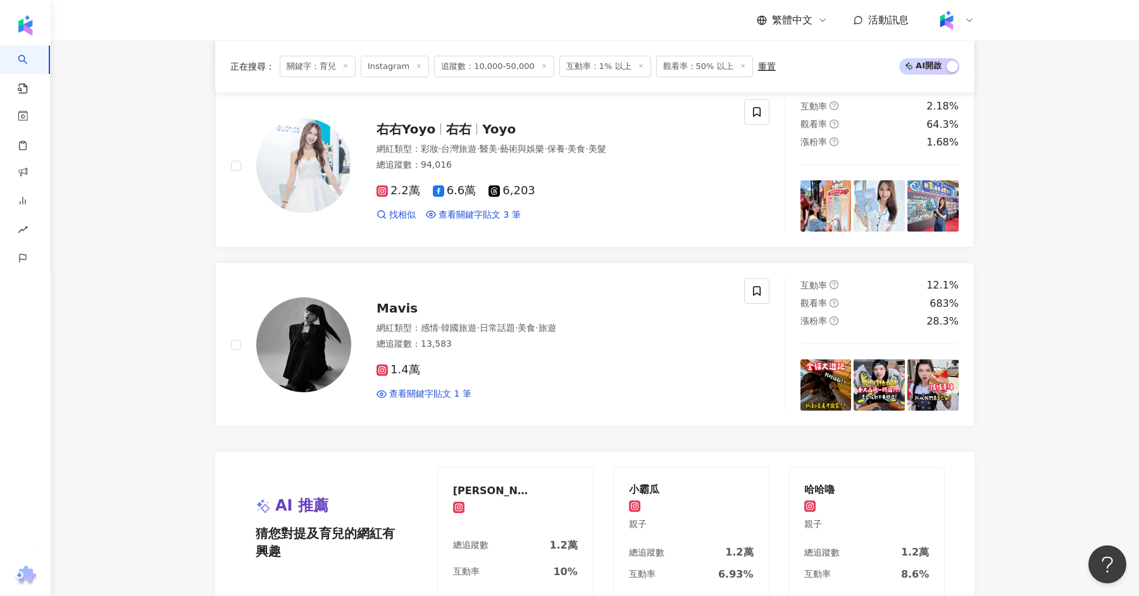
scroll to position [2483, 0]
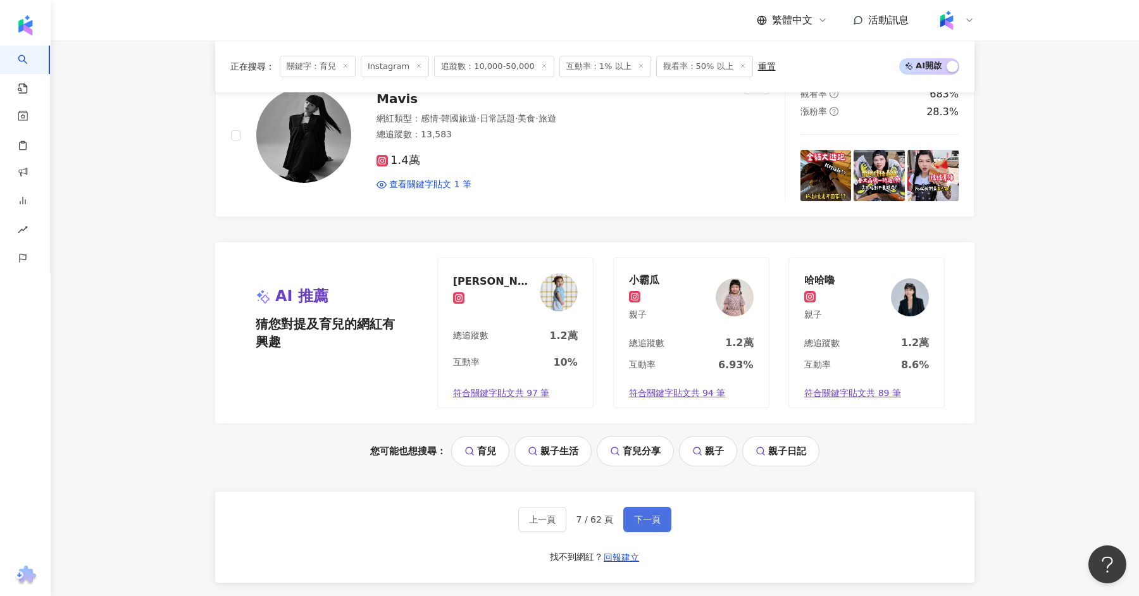
click at [648, 507] on button "下一頁" at bounding box center [647, 519] width 48 height 25
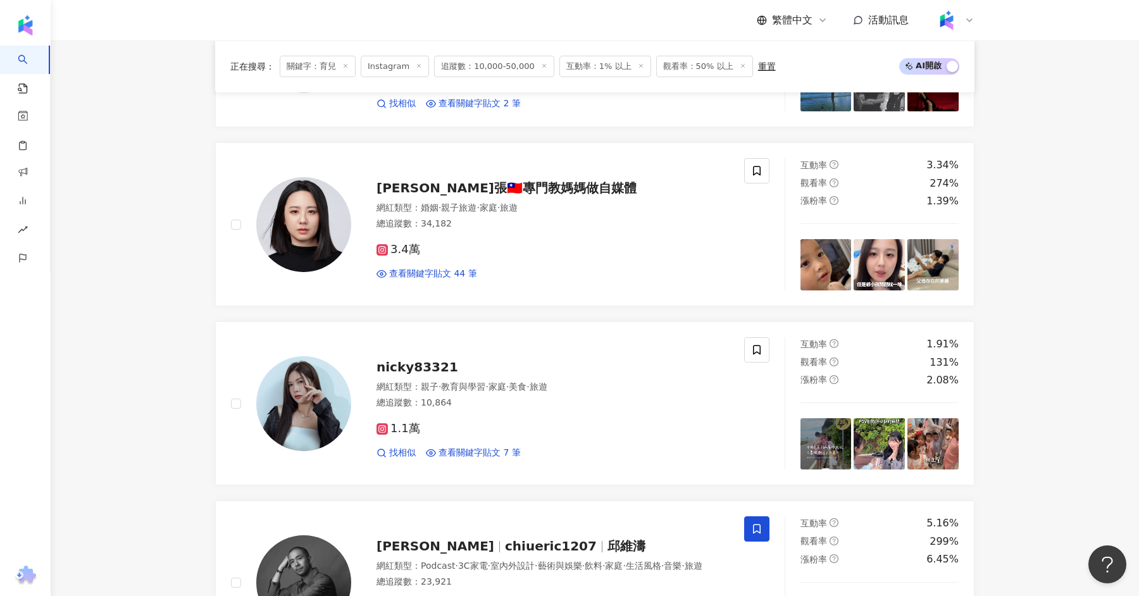
scroll to position [1631, 0]
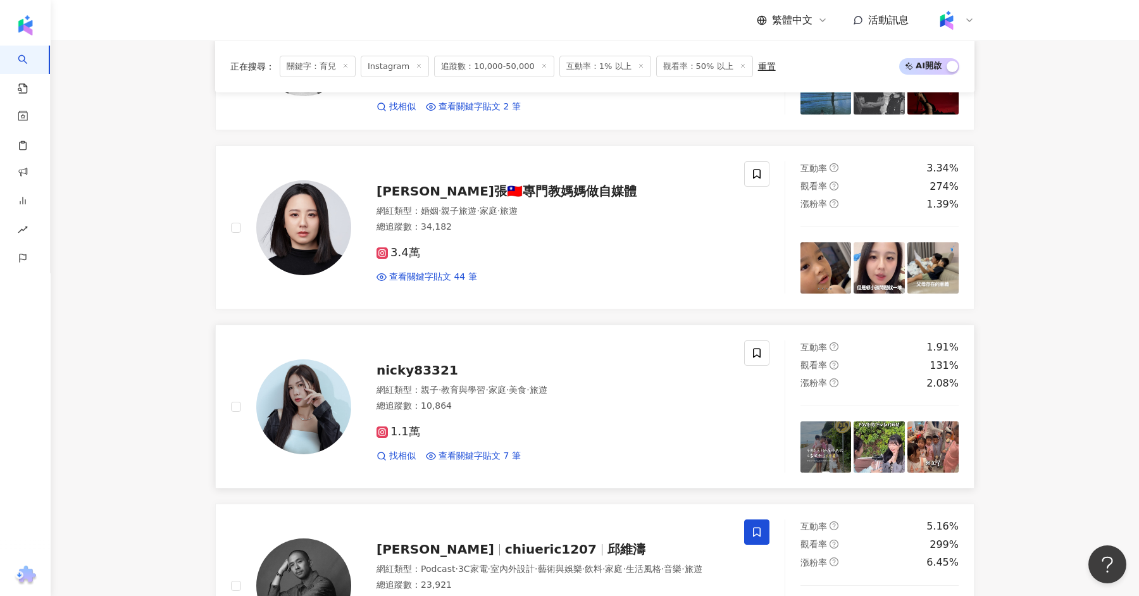
click at [398, 368] on span "nicky83321" at bounding box center [417, 369] width 82 height 15
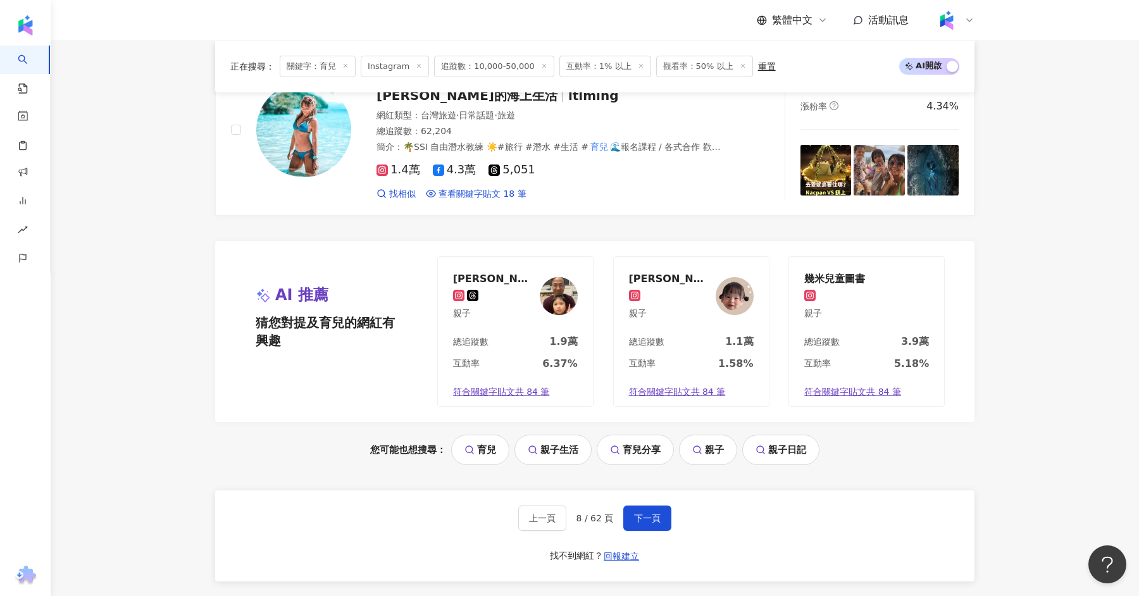
scroll to position [2744, 0]
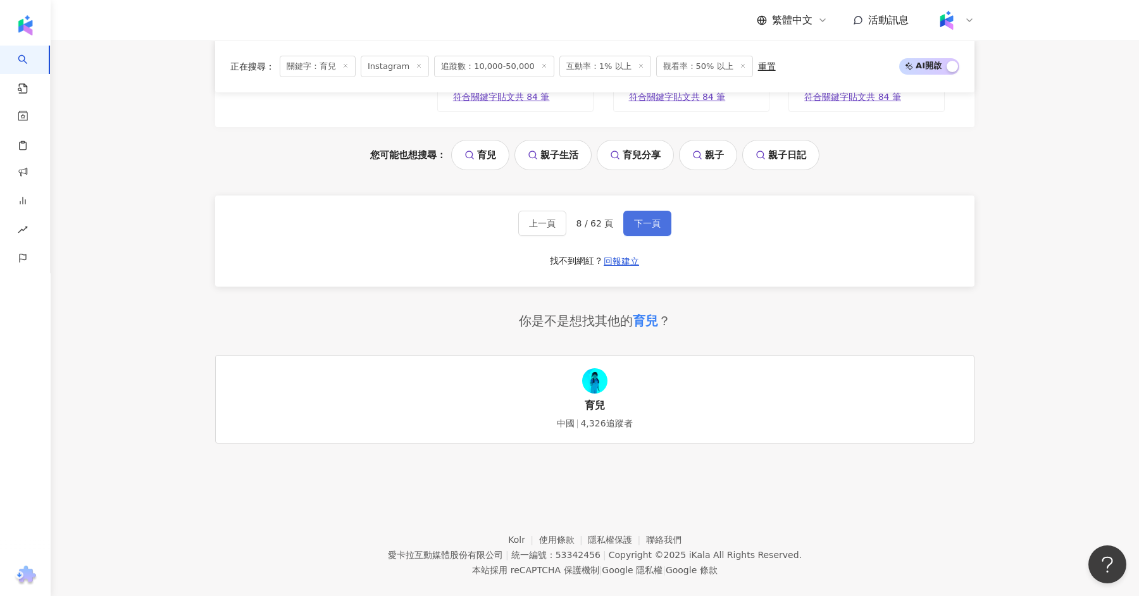
click at [649, 215] on button "下一頁" at bounding box center [647, 223] width 48 height 25
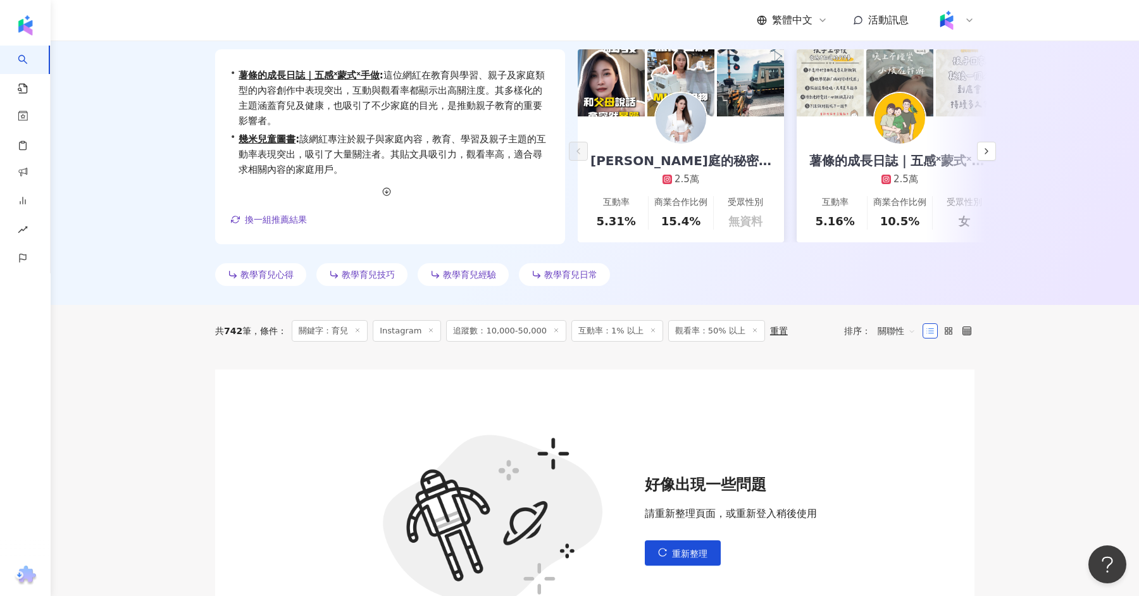
scroll to position [411, 0]
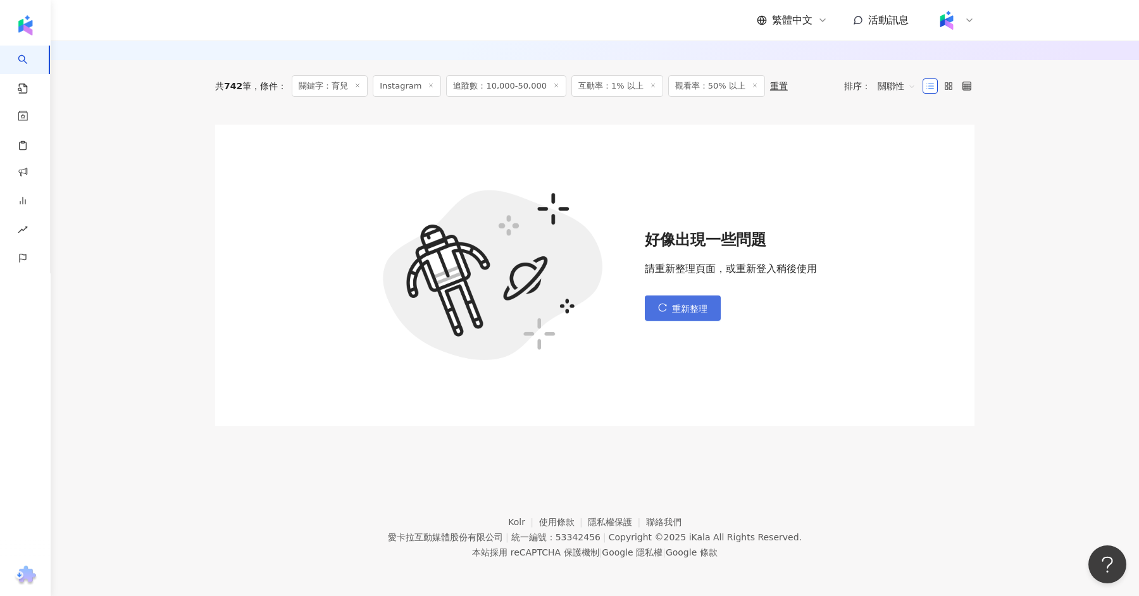
click at [681, 296] on button "重新整理" at bounding box center [683, 307] width 76 height 25
click at [660, 304] on icon "reload" at bounding box center [662, 307] width 9 height 9
click at [657, 303] on button "重新整理" at bounding box center [683, 307] width 76 height 25
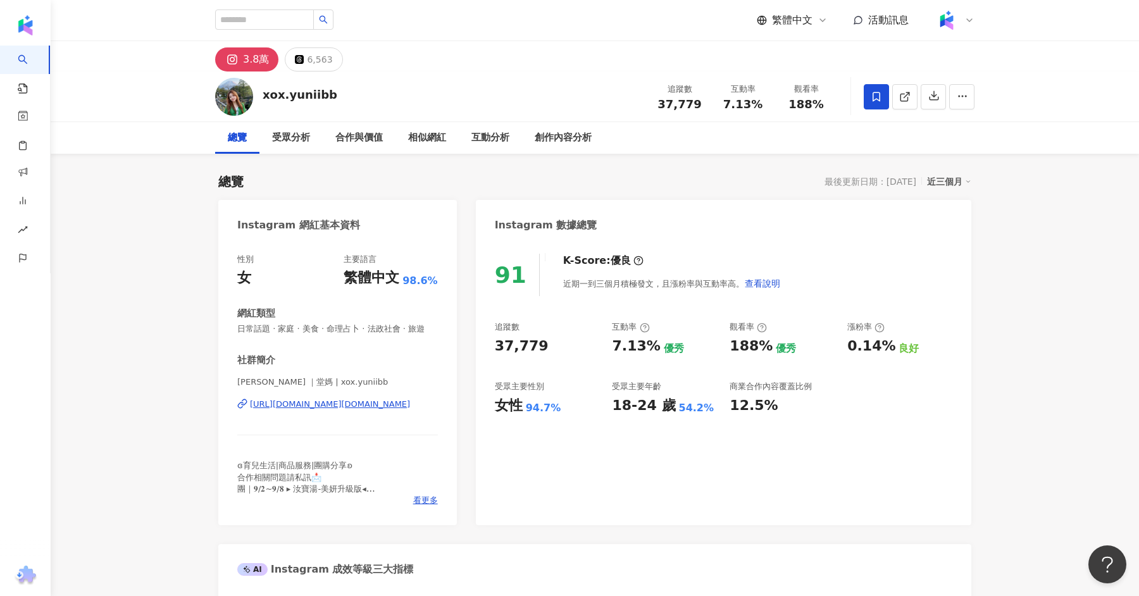
click at [307, 399] on div "[URL][DOMAIN_NAME][DOMAIN_NAME]" at bounding box center [330, 403] width 160 height 11
drag, startPoint x: 334, startPoint y: 101, endPoint x: 262, endPoint y: 94, distance: 71.8
click at [262, 94] on div "xox.yuniibb 追蹤數 37,779 互動率 7.13% 觀看率 188%" at bounding box center [595, 96] width 810 height 50
copy div "xox.yuniibb"
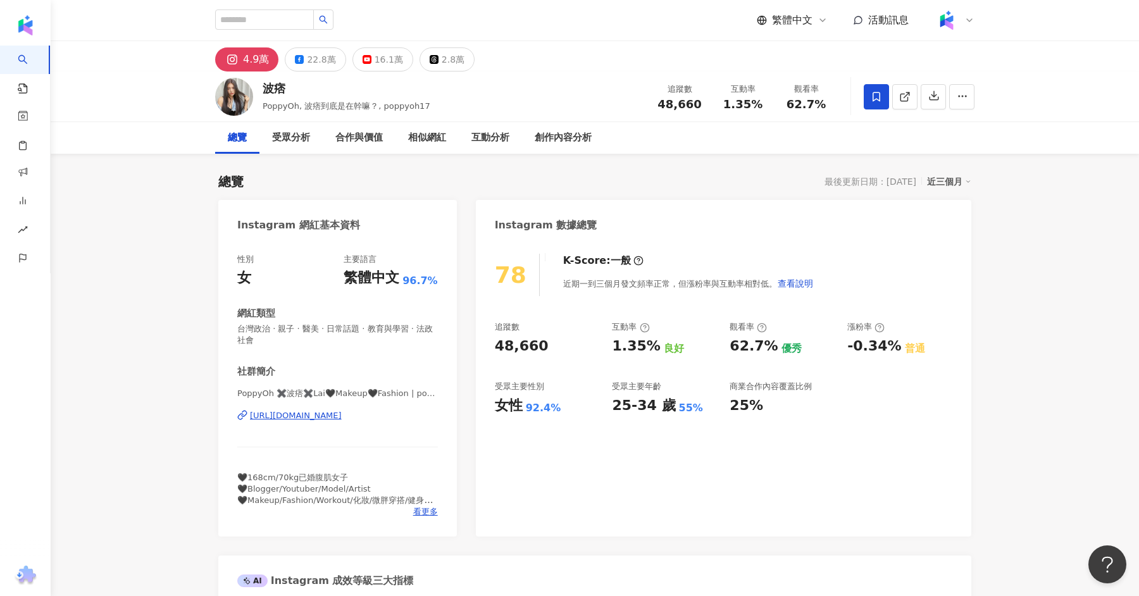
click at [309, 424] on div "PoppyOh ✖️波痞✖️Lai🖤Makeup🖤Fashion | poppyoh17 https://www.instagram.com/poppyoh1…" at bounding box center [337, 425] width 201 height 74
click at [321, 408] on div "PoppyOh ✖️波痞✖️Lai🖤Makeup🖤Fashion | poppyoh17 https://www.instagram.com/poppyoh1…" at bounding box center [337, 425] width 201 height 74
click at [321, 414] on div "https://www.instagram.com/poppyoh17/" at bounding box center [296, 415] width 92 height 11
drag, startPoint x: 289, startPoint y: 85, endPoint x: 265, endPoint y: 85, distance: 24.0
click at [265, 85] on div "波痞" at bounding box center [346, 88] width 168 height 16
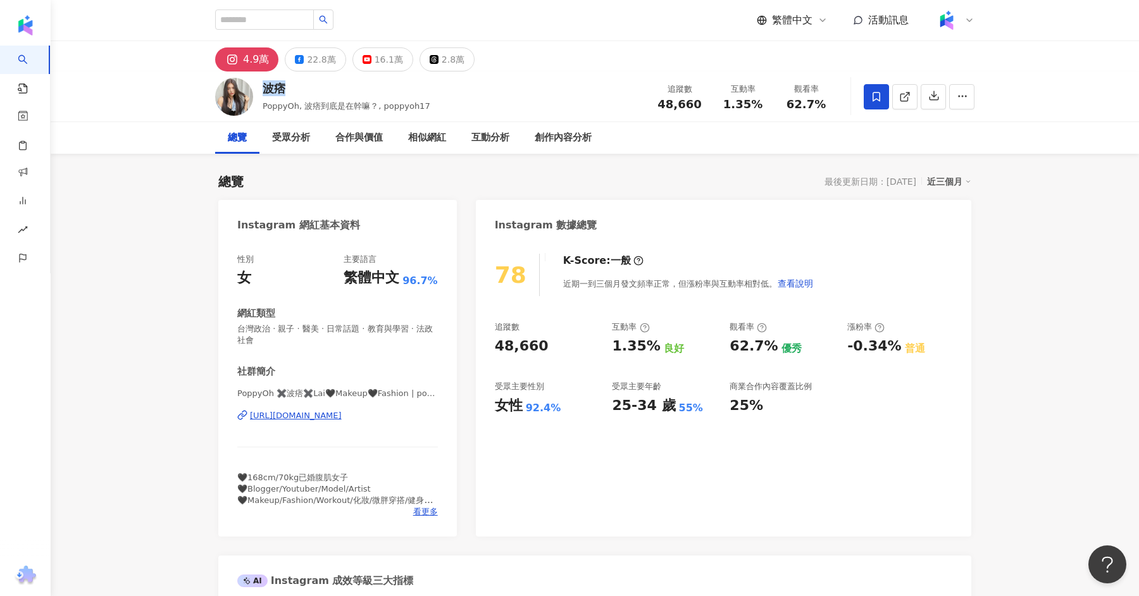
copy div "波痞"
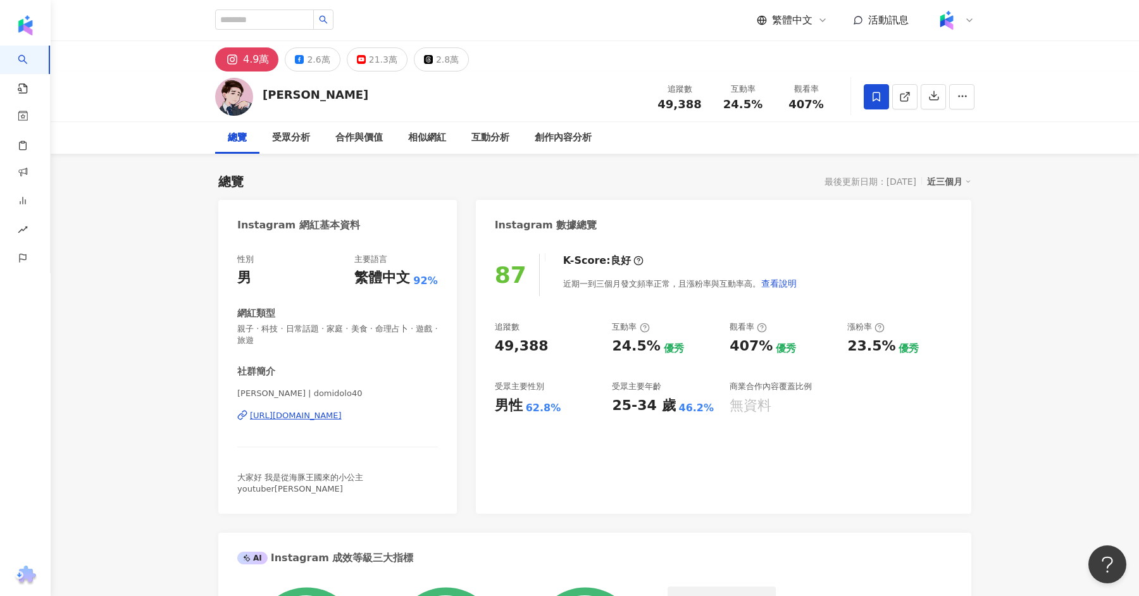
click at [321, 419] on div "[URL][DOMAIN_NAME]" at bounding box center [296, 415] width 92 height 11
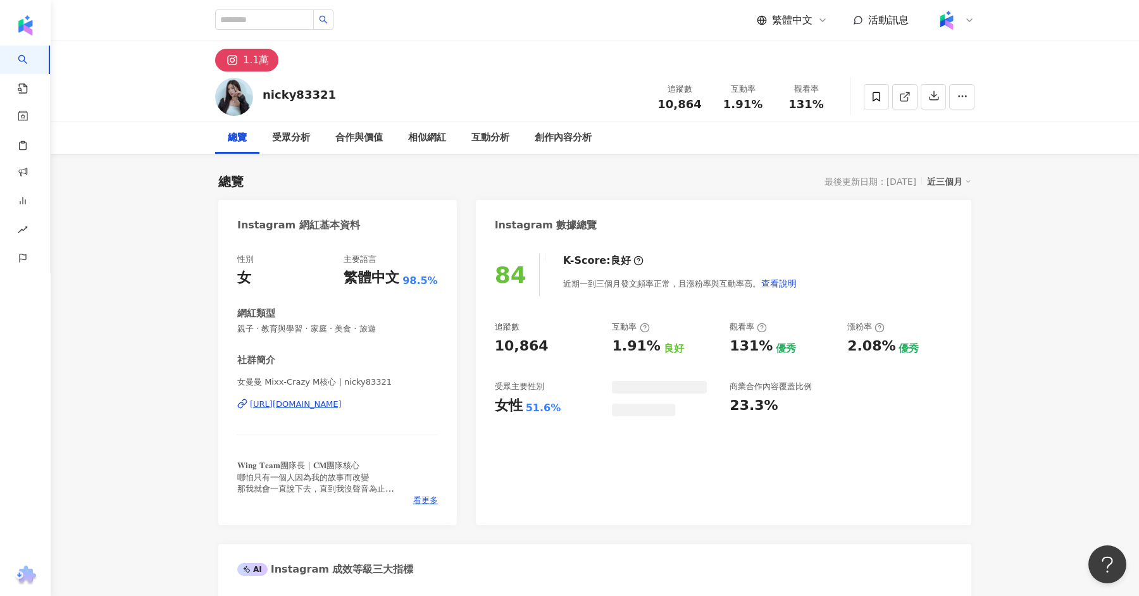
click at [305, 402] on div "[URL][DOMAIN_NAME]" at bounding box center [296, 403] width 92 height 11
